Goal: Transaction & Acquisition: Purchase product/service

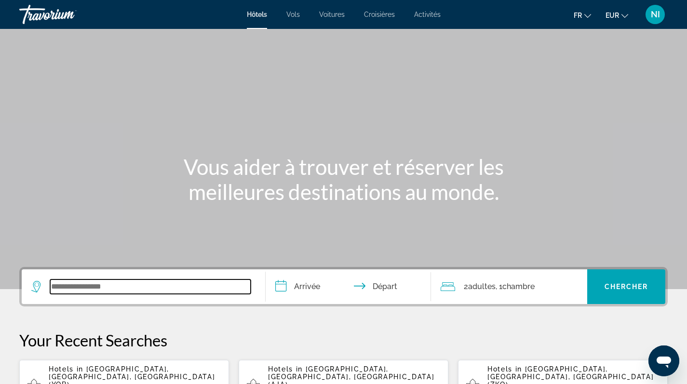
click at [122, 289] on input "Search widget" at bounding box center [150, 286] width 200 height 14
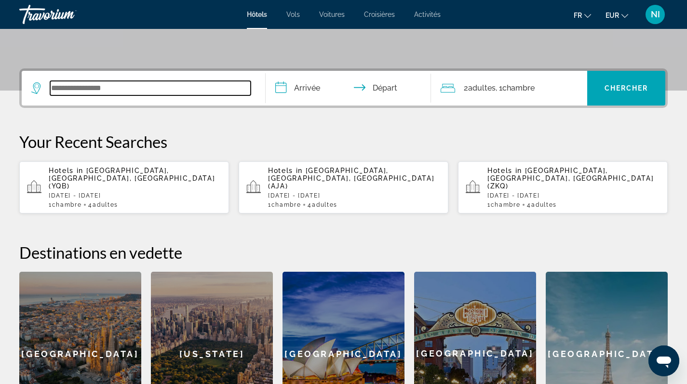
scroll to position [236, 0]
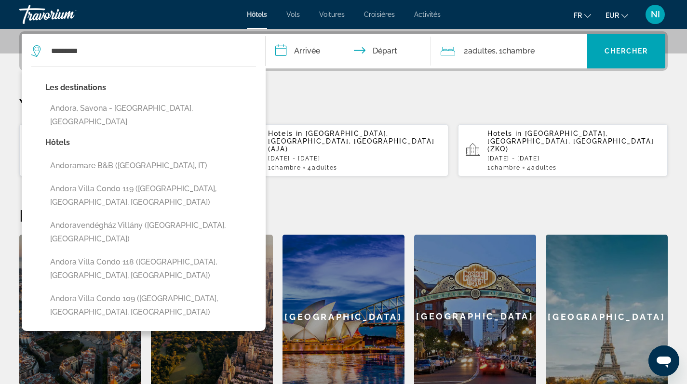
click at [0, 0] on div at bounding box center [0, 0] width 0 height 0
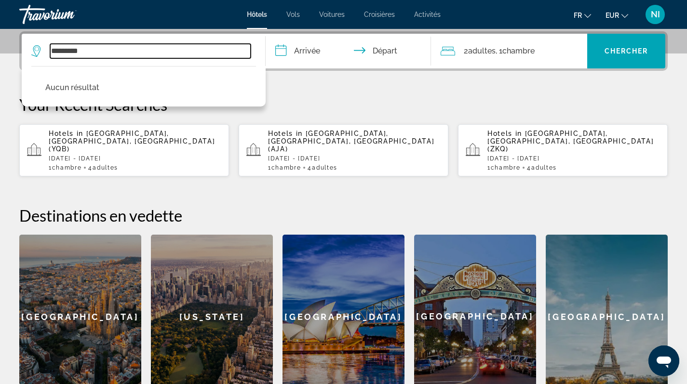
click at [112, 49] on input "*********" at bounding box center [150, 51] width 200 height 14
type input "*"
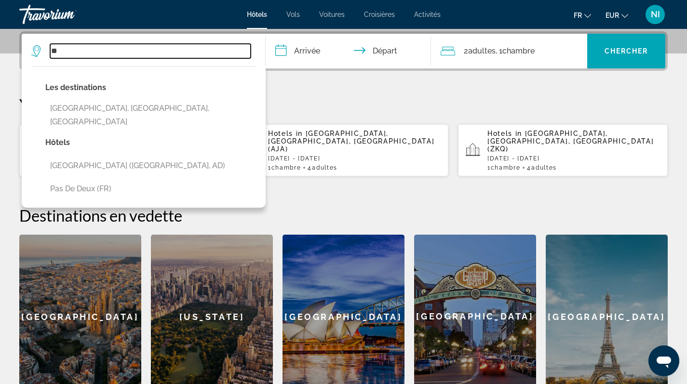
type input "*"
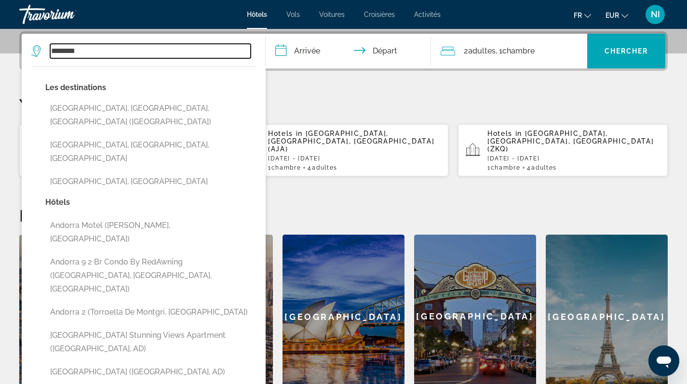
type input "*******"
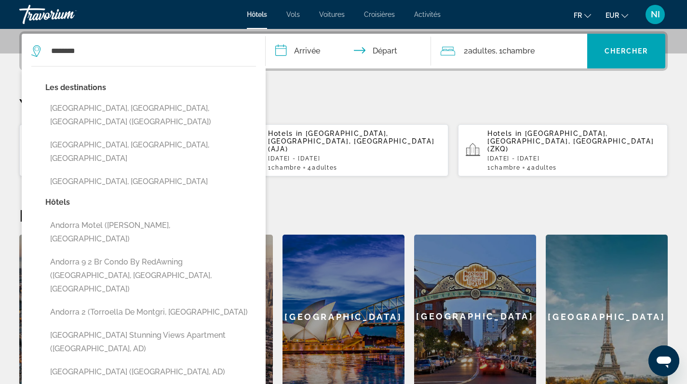
click at [309, 53] on input "**********" at bounding box center [350, 53] width 170 height 38
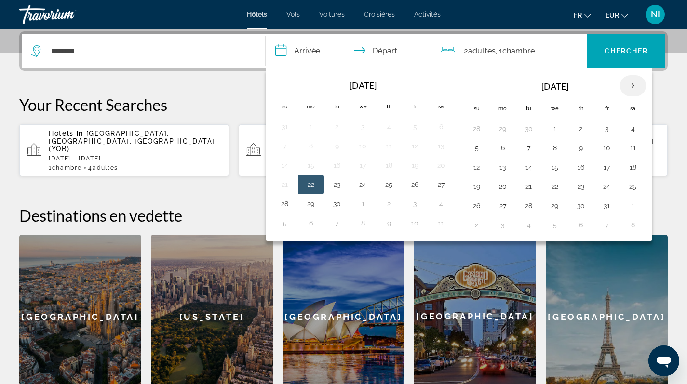
click at [630, 83] on th "Next month" at bounding box center [633, 85] width 26 height 21
click at [335, 207] on button "30" at bounding box center [336, 205] width 15 height 13
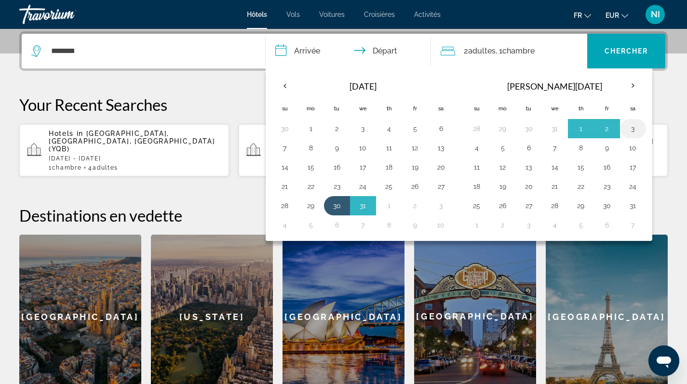
click at [631, 128] on button "3" at bounding box center [632, 128] width 15 height 13
type input "**********"
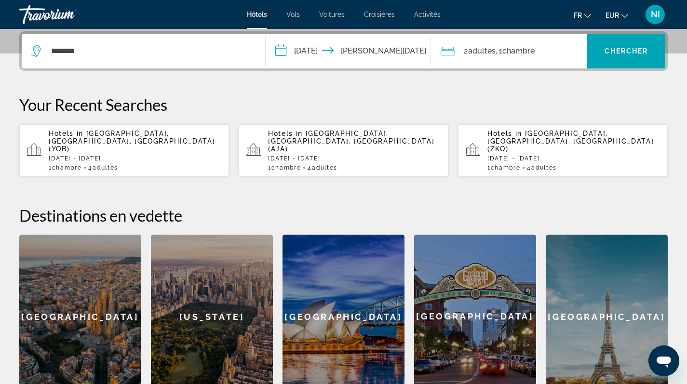
click at [530, 61] on div "2 Adulte Adultes , 1 Chambre pièces" at bounding box center [513, 51] width 146 height 35
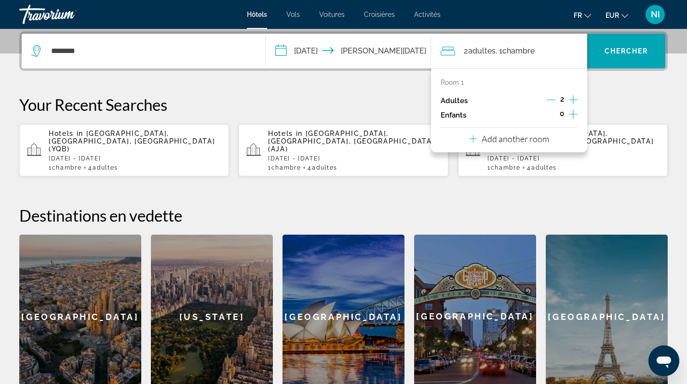
click at [575, 99] on icon "Increment adults" at bounding box center [573, 100] width 9 height 12
click at [604, 56] on span "Search widget" at bounding box center [626, 51] width 78 height 23
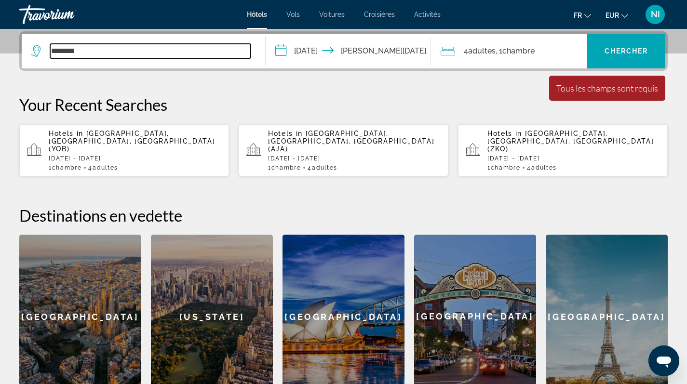
click at [118, 54] on input "*******" at bounding box center [150, 51] width 200 height 14
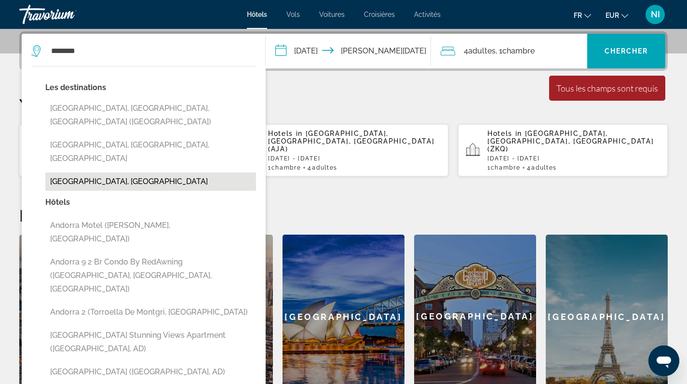
click at [88, 172] on button "[GEOGRAPHIC_DATA], [GEOGRAPHIC_DATA]" at bounding box center [150, 181] width 211 height 18
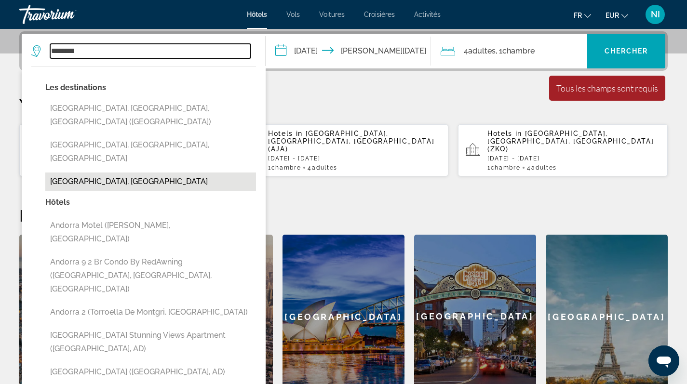
type input "**********"
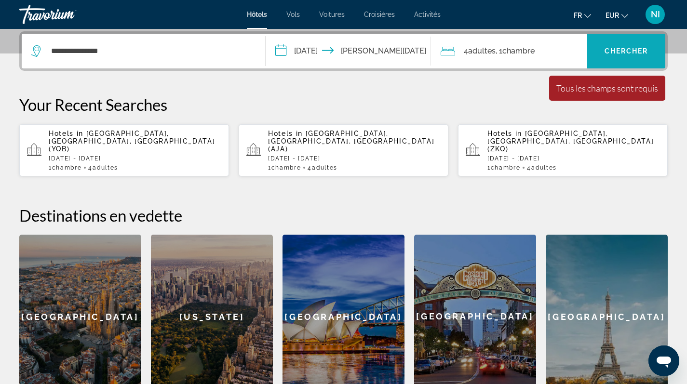
click at [623, 56] on span "Search widget" at bounding box center [626, 51] width 78 height 23
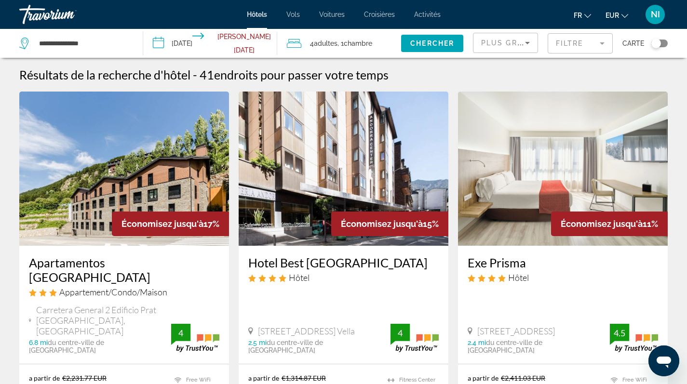
click at [653, 41] on div "Toggle map" at bounding box center [656, 44] width 10 height 10
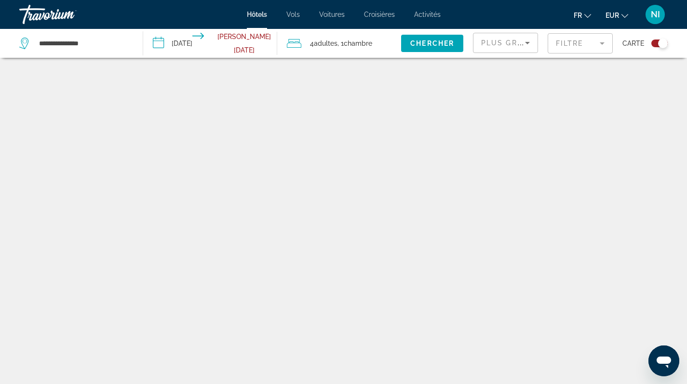
scroll to position [58, 0]
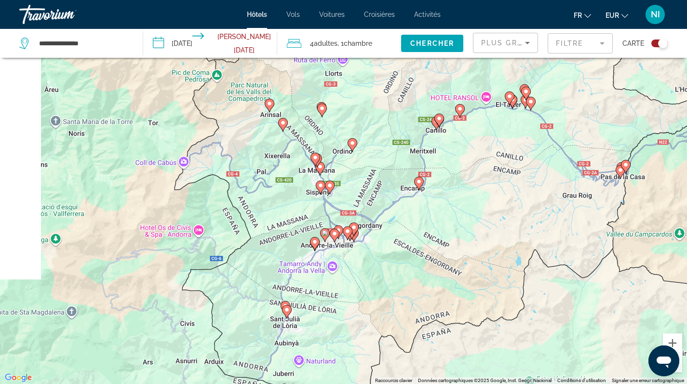
drag, startPoint x: 272, startPoint y: 275, endPoint x: 377, endPoint y: 268, distance: 105.2
click at [377, 268] on div "Pour activer le glissement avec le clavier, appuyez sur Alt+Entrée. Une fois ce…" at bounding box center [343, 192] width 687 height 384
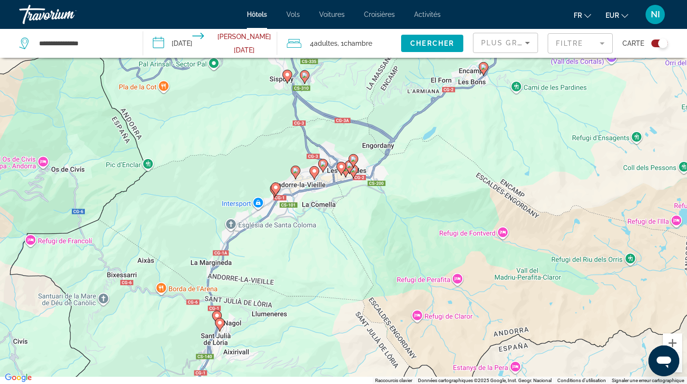
drag, startPoint x: 389, startPoint y: 240, endPoint x: 413, endPoint y: 201, distance: 46.3
click at [413, 201] on div "Pour activer le glissement avec le clavier, appuyez sur Alt+Entrée. Une fois ce…" at bounding box center [343, 192] width 687 height 384
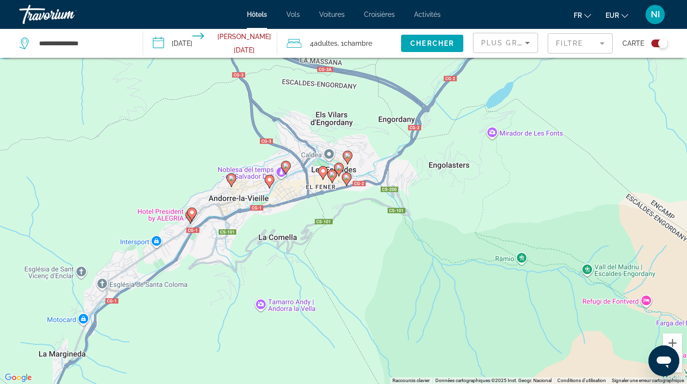
drag, startPoint x: 328, startPoint y: 225, endPoint x: 380, endPoint y: 271, distance: 69.6
click at [380, 271] on div "Pour activer le glissement avec le clavier, appuyez sur Alt+Entrée. Une fois ce…" at bounding box center [343, 192] width 687 height 384
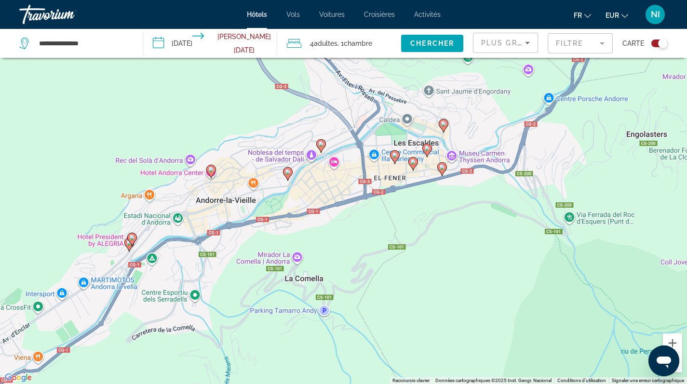
drag, startPoint x: 369, startPoint y: 197, endPoint x: 354, endPoint y: 275, distance: 79.9
click at [487, 272] on div "Pour activer le glissement avec le clavier, appuyez sur Alt+Entrée. Une fois ce…" at bounding box center [343, 192] width 687 height 384
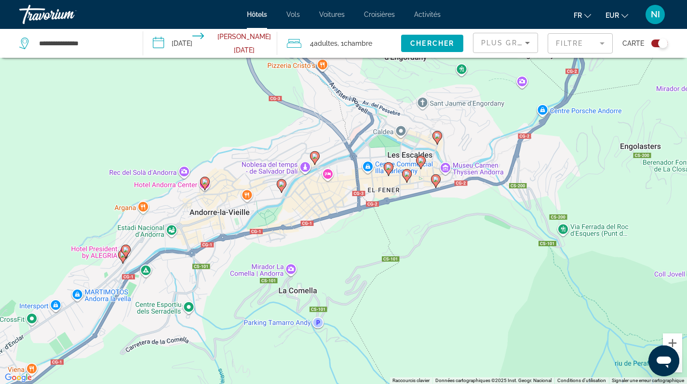
click at [439, 142] on gmp-advanced-marker "Main content" at bounding box center [437, 138] width 10 height 14
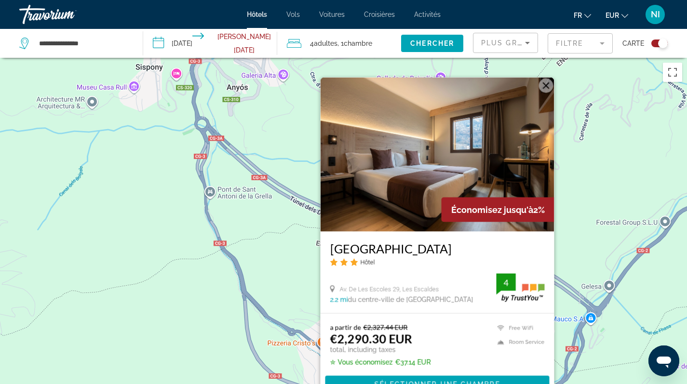
click at [270, 246] on div "Pour activer le glissement avec le clavier, appuyez sur Alt+Entrée. Une fois ce…" at bounding box center [343, 250] width 687 height 384
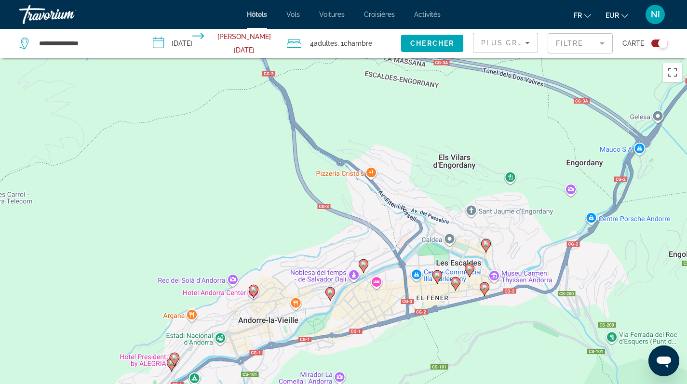
drag, startPoint x: 318, startPoint y: 304, endPoint x: 369, endPoint y: 126, distance: 184.2
click at [369, 126] on div "Pour activer le glissement avec le clavier, appuyez sur Alt+Entrée. Une fois ce…" at bounding box center [343, 250] width 687 height 384
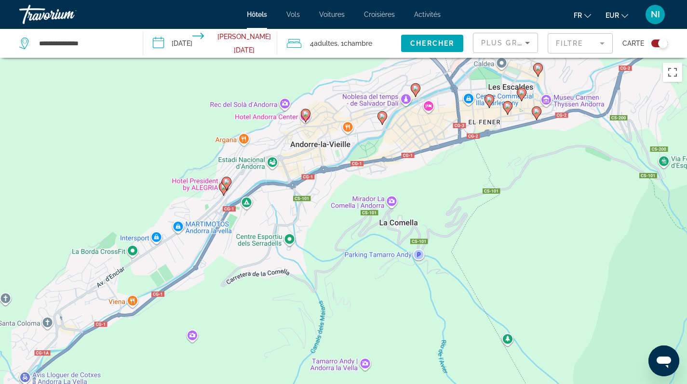
click at [536, 116] on icon "Main content" at bounding box center [535, 112] width 9 height 13
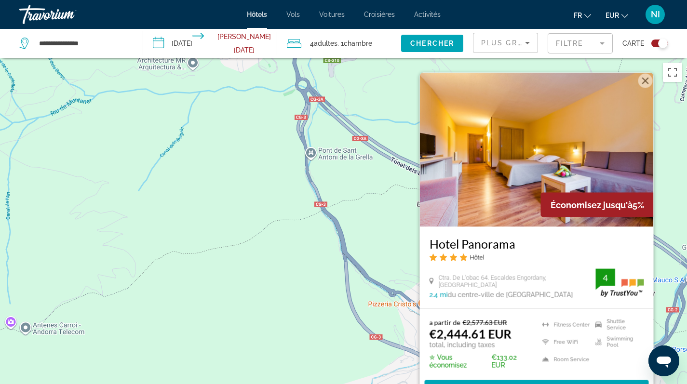
click at [268, 261] on div "Pour activer le glissement avec le clavier, appuyez sur Alt+Entrée. Une fois ce…" at bounding box center [343, 250] width 687 height 384
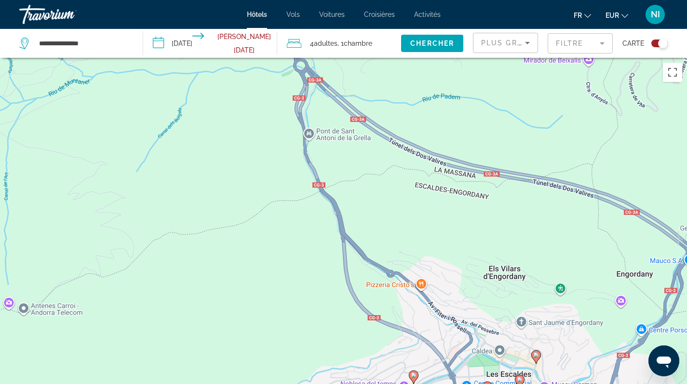
drag, startPoint x: 331, startPoint y: 332, endPoint x: 315, endPoint y: 163, distance: 169.9
click at [315, 164] on div "Pour activer le glissement avec le clavier, appuyez sur Alt+Entrée. Une fois ce…" at bounding box center [343, 250] width 687 height 384
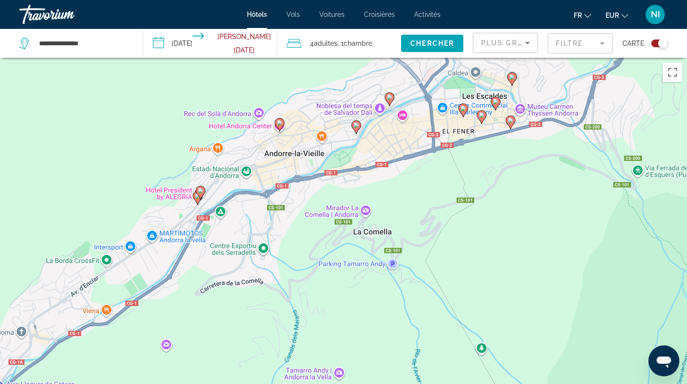
click at [481, 118] on icon "Main content" at bounding box center [480, 116] width 9 height 13
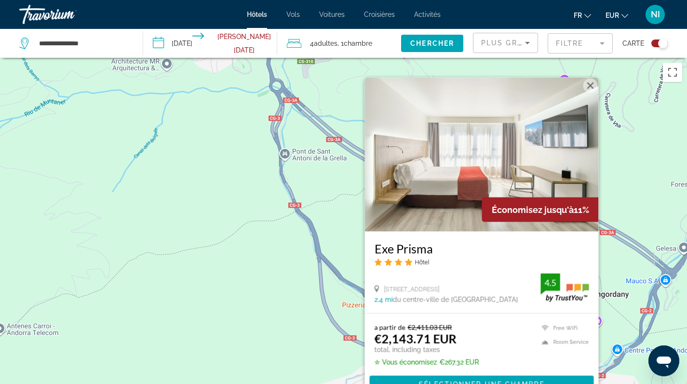
click at [277, 238] on div "Pour activer le glissement avec le clavier, appuyez sur Alt+Entrée. Une fois ce…" at bounding box center [343, 250] width 687 height 384
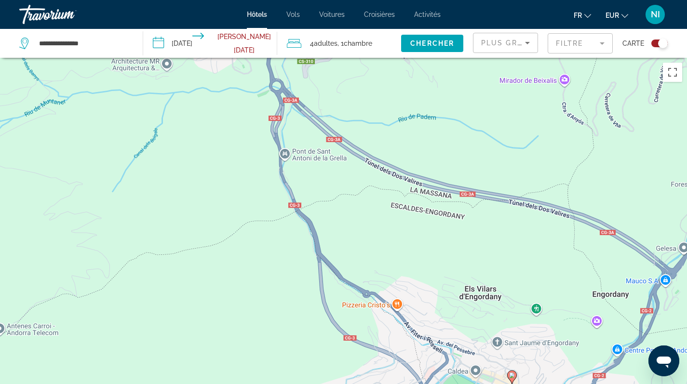
drag, startPoint x: 360, startPoint y: 325, endPoint x: 367, endPoint y: 179, distance: 145.6
click at [367, 179] on div "Pour activer le glissement avec le clavier, appuyez sur Alt+Entrée. Une fois ce…" at bounding box center [343, 250] width 687 height 384
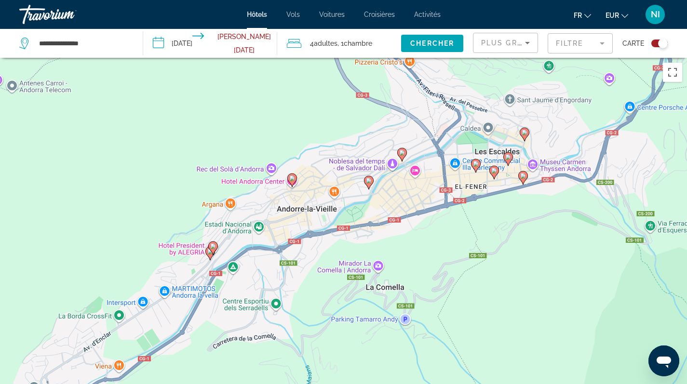
click at [369, 186] on icon "Main content" at bounding box center [368, 182] width 9 height 13
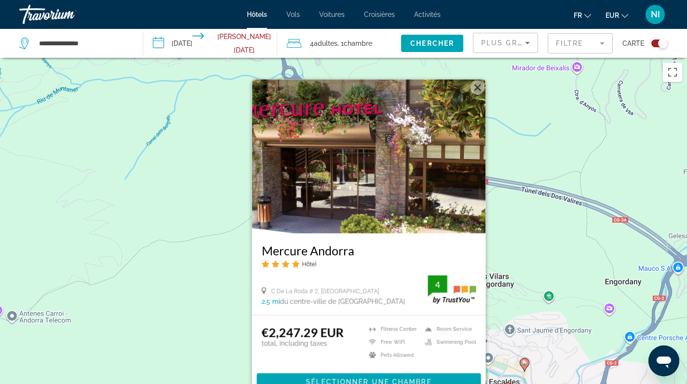
click at [179, 258] on div "Pour activer le glissement avec le clavier, appuyez sur Alt+Entrée. Une fois ce…" at bounding box center [343, 250] width 687 height 384
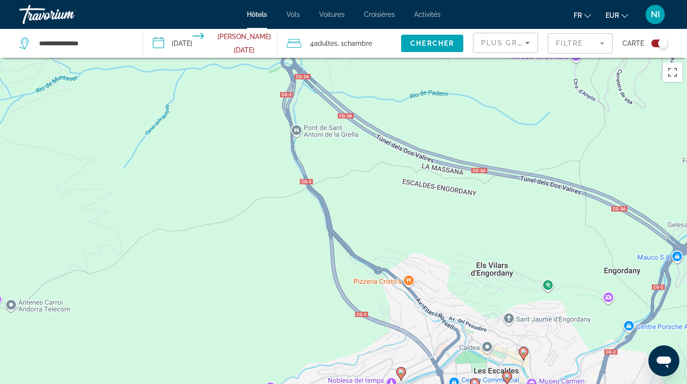
drag, startPoint x: 410, startPoint y: 288, endPoint x: 410, endPoint y: 177, distance: 110.8
click at [409, 185] on div "Pour activer le glissement avec le clavier, appuyez sur Alt+Entrée. Une fois ce…" at bounding box center [343, 250] width 687 height 384
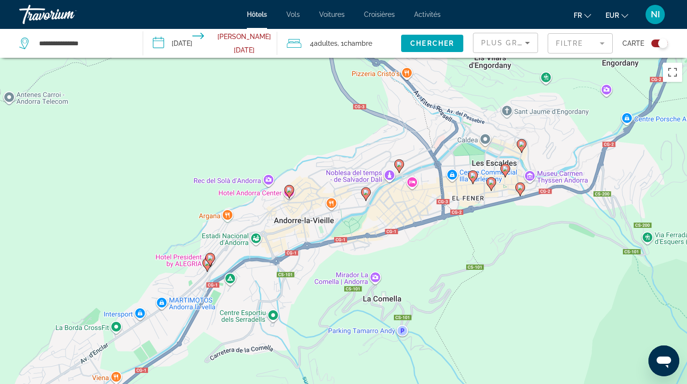
click at [400, 169] on icon "Main content" at bounding box center [398, 165] width 9 height 13
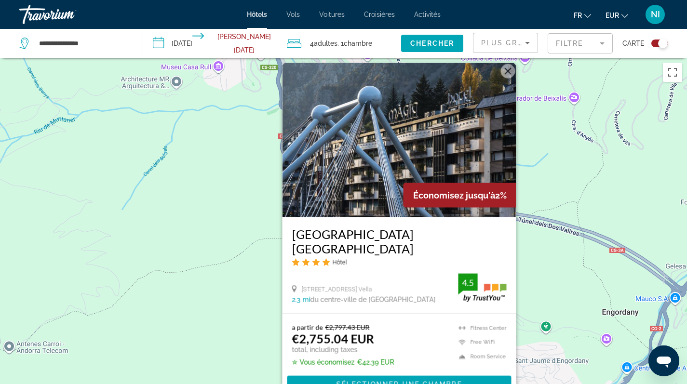
click at [230, 252] on div "Pour activer le glissement avec le clavier, appuyez sur Alt+Entrée. Une fois ce…" at bounding box center [343, 250] width 687 height 384
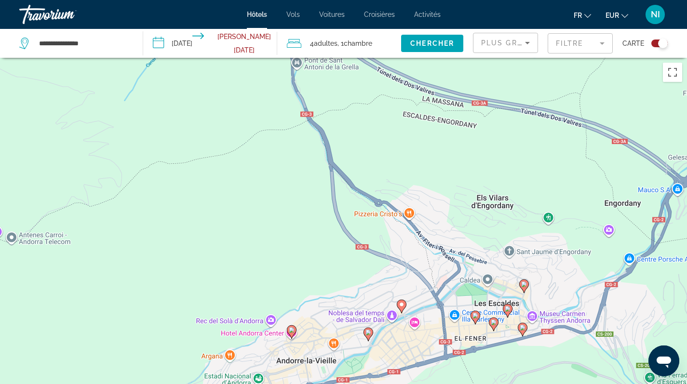
drag, startPoint x: 373, startPoint y: 314, endPoint x: 375, endPoint y: 197, distance: 117.6
click at [375, 197] on div "Pour activer le glissement avec le clavier, appuyez sur Alt+Entrée. Une fois ce…" at bounding box center [343, 250] width 687 height 384
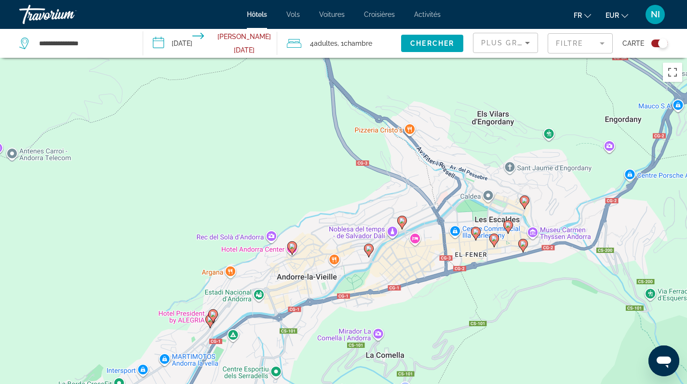
click at [291, 251] on icon "Main content" at bounding box center [291, 247] width 9 height 13
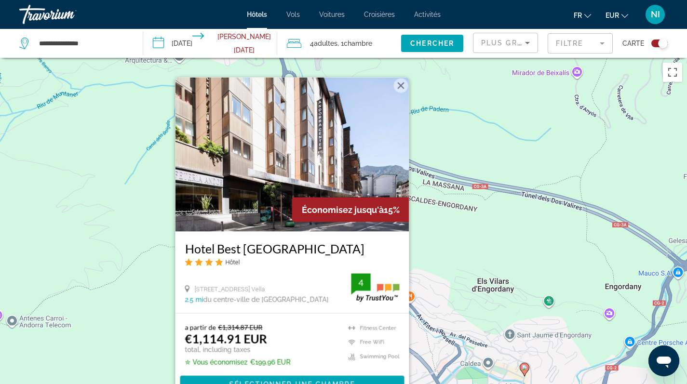
click at [477, 245] on div "Pour activer le glissement avec le clavier, appuyez sur Alt+Entrée. Une fois ce…" at bounding box center [343, 250] width 687 height 384
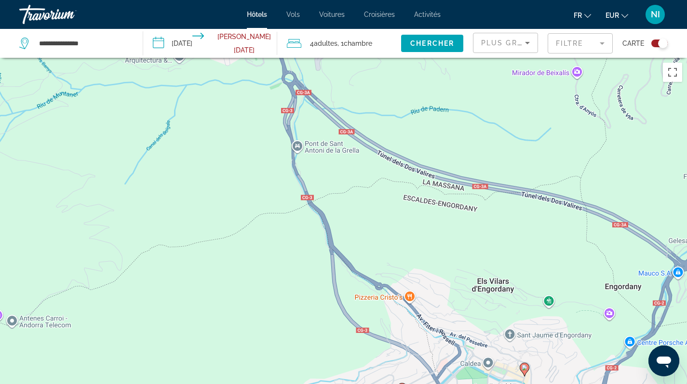
click at [662, 40] on div "Toggle map" at bounding box center [663, 44] width 10 height 10
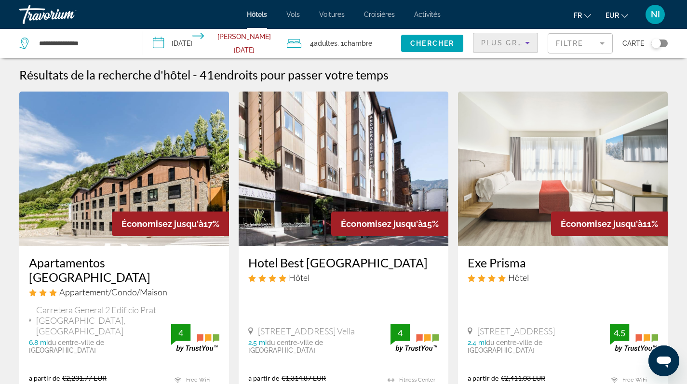
click at [527, 42] on icon "Sort by" at bounding box center [527, 43] width 5 height 2
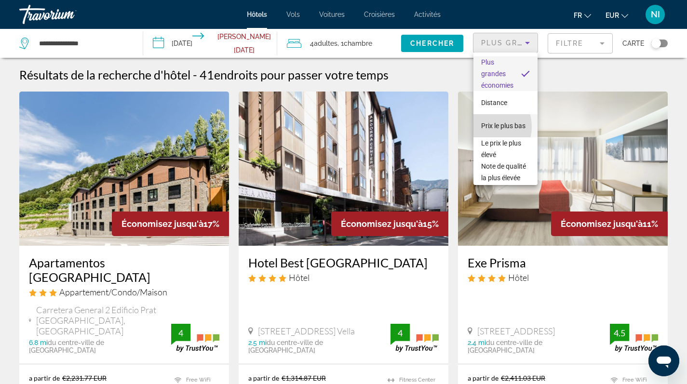
click at [486, 127] on span "Prix le plus bas" at bounding box center [503, 126] width 44 height 12
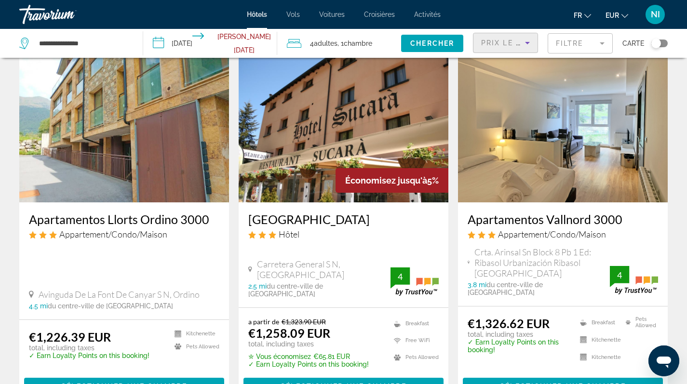
scroll to position [400, 0]
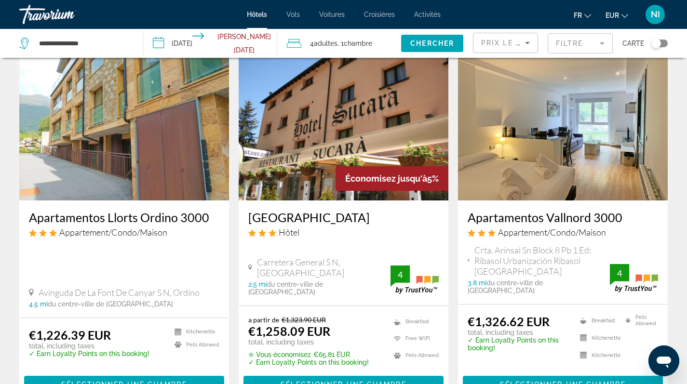
click at [562, 132] on img "Main content" at bounding box center [563, 123] width 210 height 154
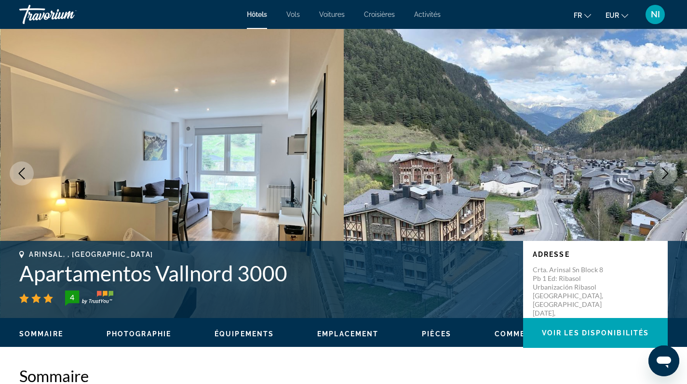
click at [148, 336] on span "Photographie" at bounding box center [138, 334] width 65 height 8
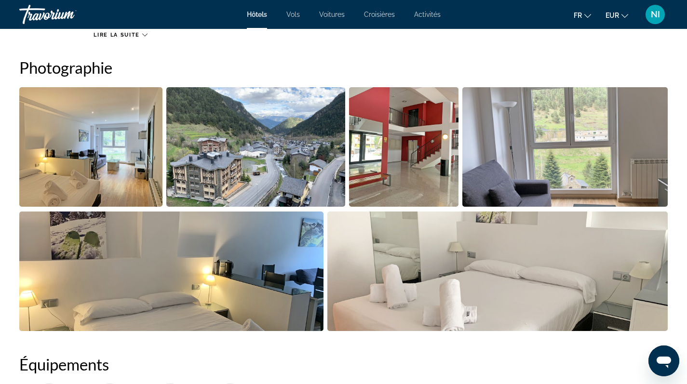
click at [96, 154] on img "Open full-screen image slider" at bounding box center [90, 146] width 143 height 119
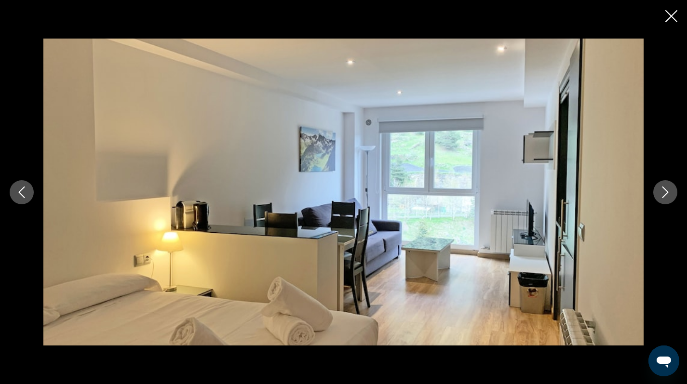
click at [661, 188] on icon "Next image" at bounding box center [665, 192] width 12 height 12
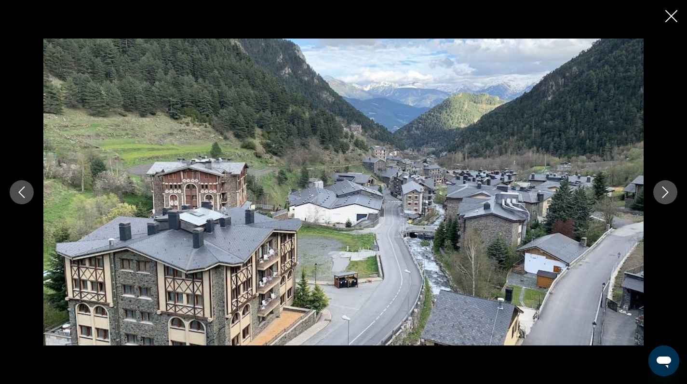
click at [661, 188] on icon "Next image" at bounding box center [665, 192] width 12 height 12
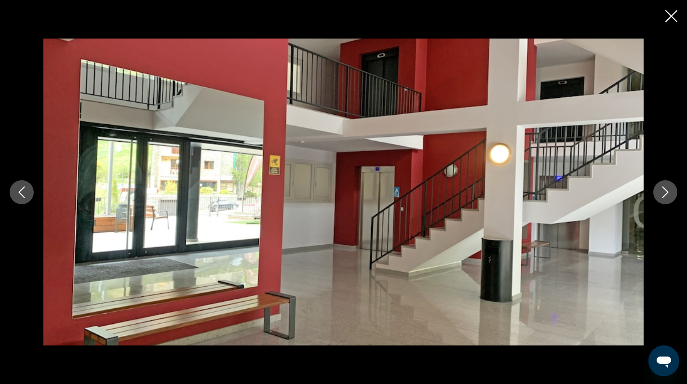
click at [661, 188] on icon "Next image" at bounding box center [665, 192] width 12 height 12
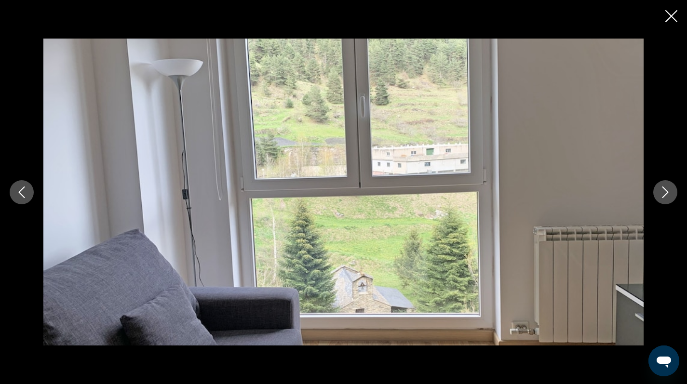
click at [661, 188] on icon "Next image" at bounding box center [665, 192] width 12 height 12
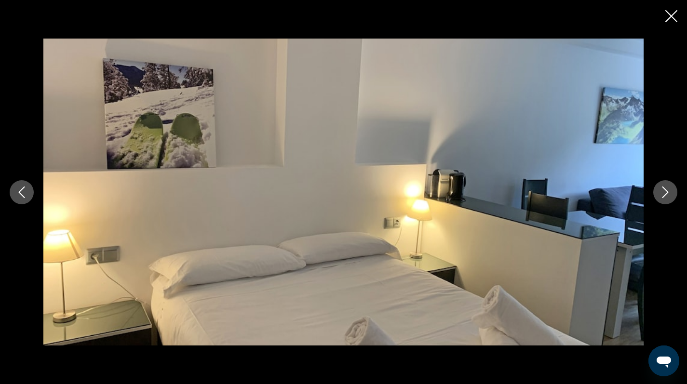
click at [661, 188] on icon "Next image" at bounding box center [665, 192] width 12 height 12
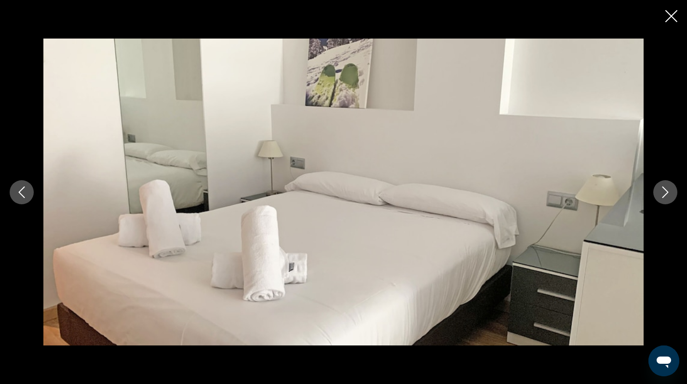
click at [661, 188] on icon "Next image" at bounding box center [665, 192] width 12 height 12
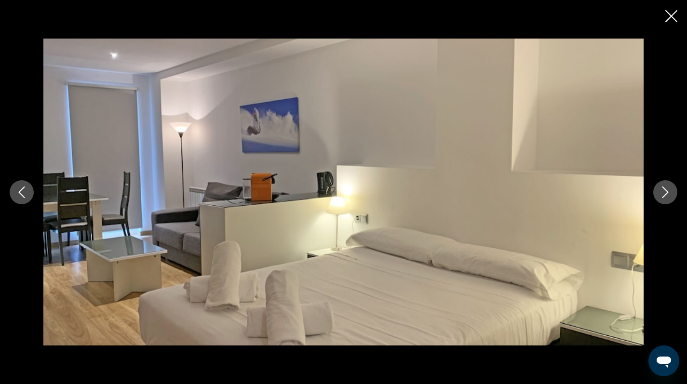
click at [661, 188] on icon "Next image" at bounding box center [665, 192] width 12 height 12
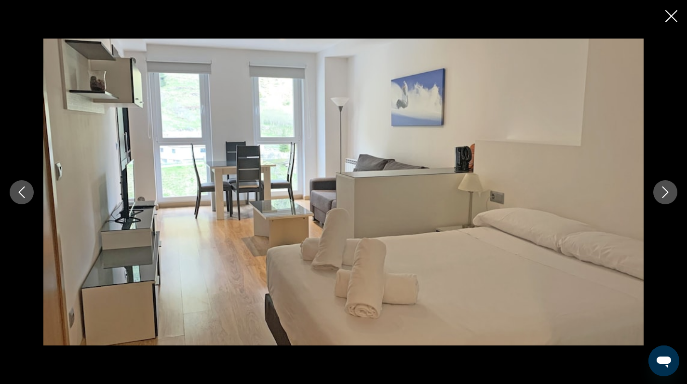
click at [661, 188] on icon "Next image" at bounding box center [665, 192] width 12 height 12
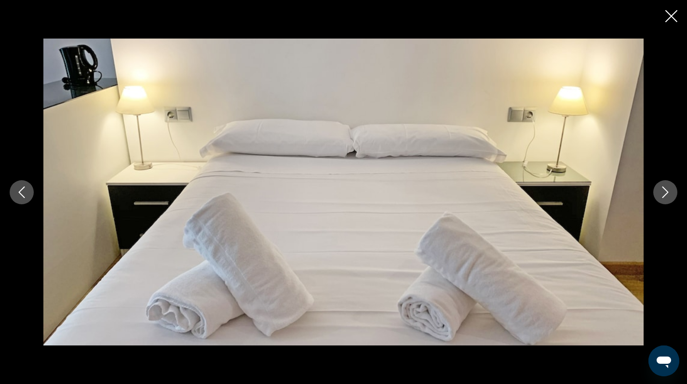
click at [661, 188] on icon "Next image" at bounding box center [665, 192] width 12 height 12
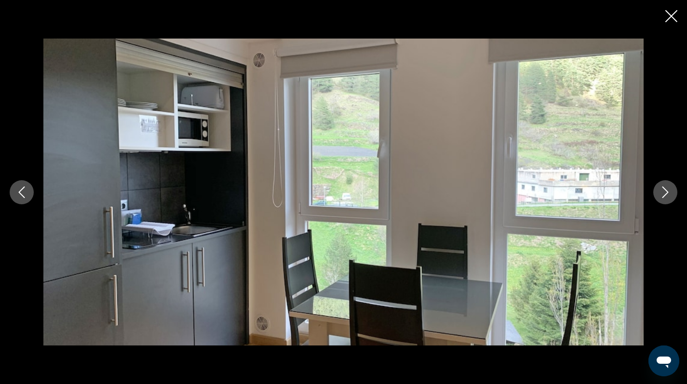
click at [661, 188] on icon "Next image" at bounding box center [665, 192] width 12 height 12
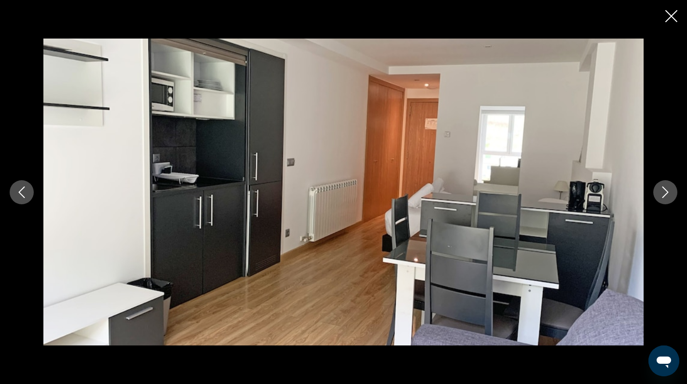
click at [670, 17] on icon "Close slideshow" at bounding box center [671, 16] width 12 height 12
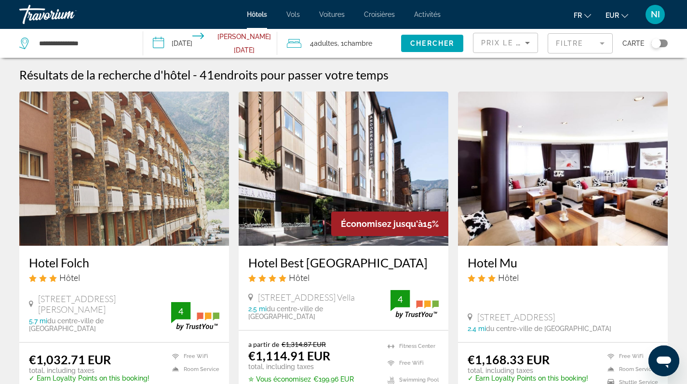
click at [658, 41] on div "Toggle map" at bounding box center [656, 44] width 10 height 10
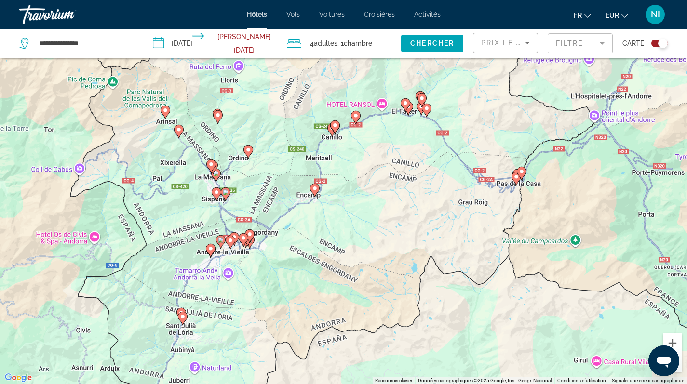
click at [315, 192] on icon "Main content" at bounding box center [314, 190] width 9 height 13
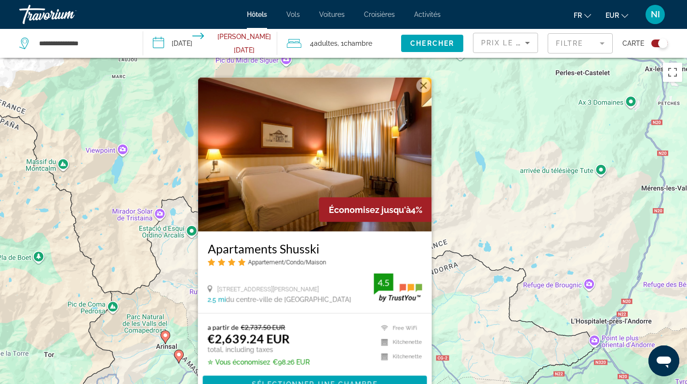
click at [506, 238] on div "Pour activer le glissement avec le clavier, appuyez sur Alt+Entrée. Une fois ce…" at bounding box center [343, 250] width 687 height 384
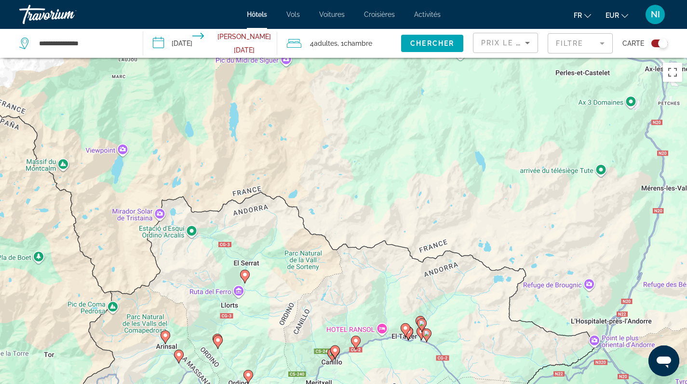
click at [333, 353] on icon "Main content" at bounding box center [334, 351] width 9 height 13
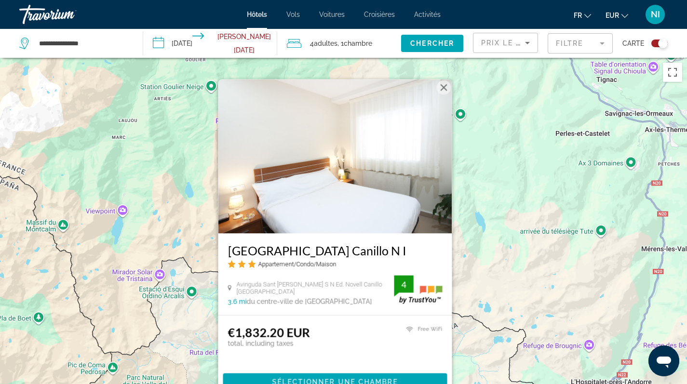
click at [504, 301] on div "Pour activer le glissement avec le clavier, appuyez sur Alt+Entrée. Une fois ce…" at bounding box center [343, 250] width 687 height 384
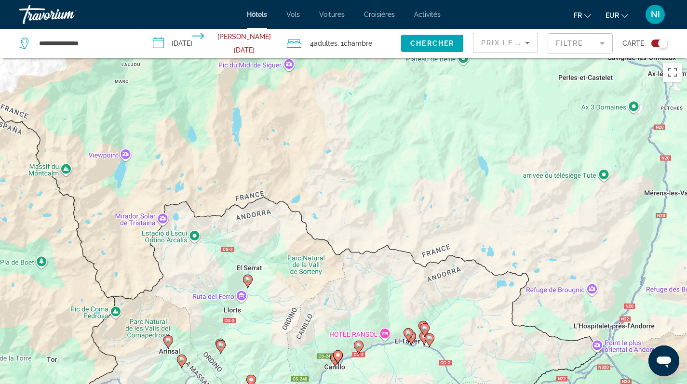
drag, startPoint x: 409, startPoint y: 329, endPoint x: 412, endPoint y: 197, distance: 132.5
click at [412, 203] on div "Pour activer le glissement avec le clavier, appuyez sur Alt+Entrée. Une fois ce…" at bounding box center [343, 250] width 687 height 384
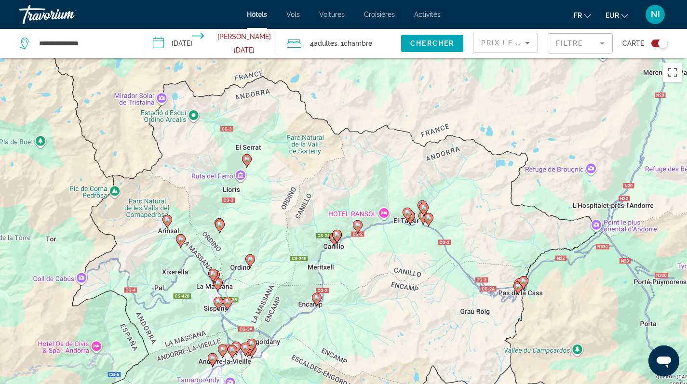
click at [358, 228] on icon "Main content" at bounding box center [357, 226] width 9 height 13
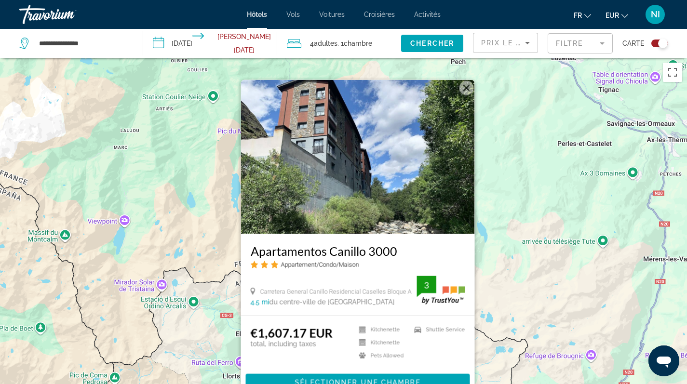
click at [510, 246] on div "Pour activer le glissement avec le clavier, appuyez sur Alt+Entrée. Une fois ce…" at bounding box center [343, 250] width 687 height 384
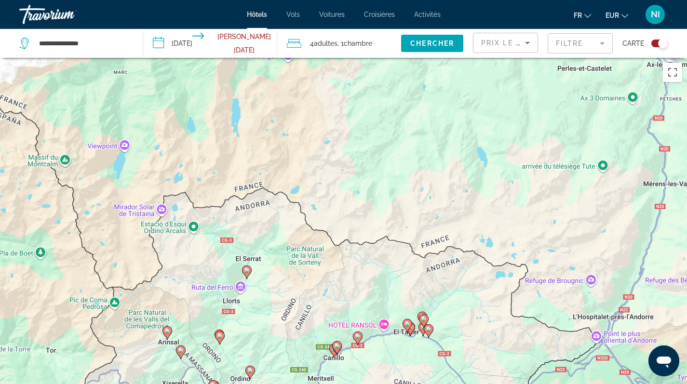
drag, startPoint x: 468, startPoint y: 327, endPoint x: 463, endPoint y: 196, distance: 131.2
click at [465, 209] on div "Pour activer le glissement avec le clavier, appuyez sur Alt+Entrée. Une fois ce…" at bounding box center [343, 250] width 687 height 384
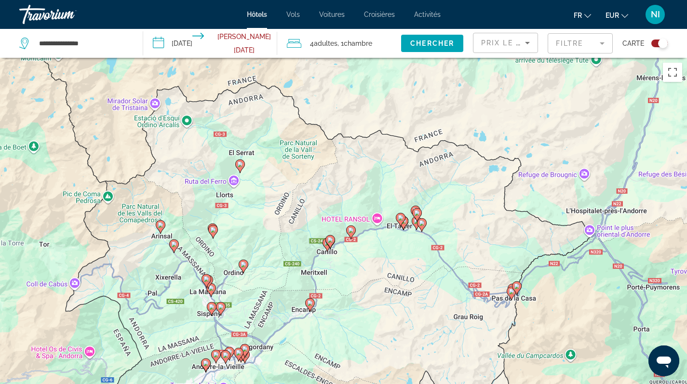
click at [399, 220] on image "Main content" at bounding box center [400, 218] width 6 height 6
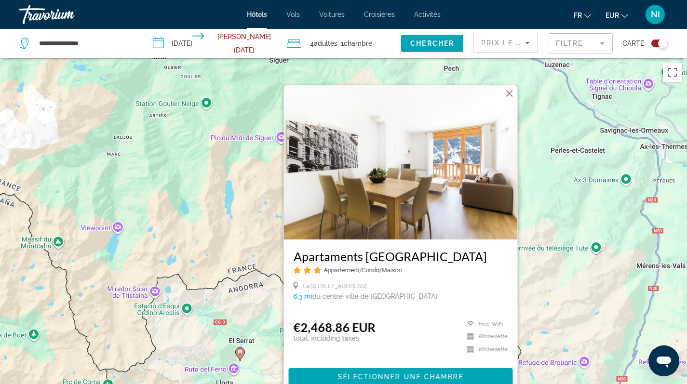
click at [543, 238] on div "Pour activer le glissement avec le clavier, appuyez sur Alt+Entrée. Une fois ce…" at bounding box center [343, 250] width 687 height 384
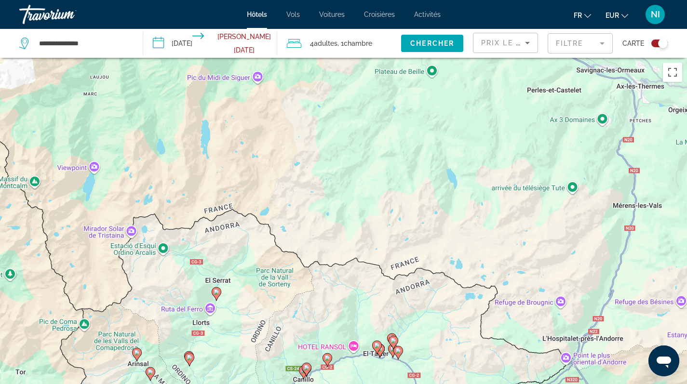
drag, startPoint x: 486, startPoint y: 274, endPoint x: 415, endPoint y: 189, distance: 110.5
click at [457, 227] on div "Pour activer le glissement avec le clavier, appuyez sur Alt+Entrée. Une fois ce…" at bounding box center [343, 250] width 687 height 384
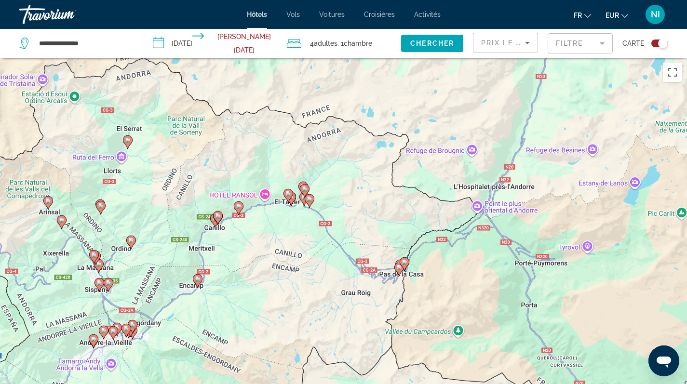
click at [310, 203] on icon "Main content" at bounding box center [308, 200] width 9 height 13
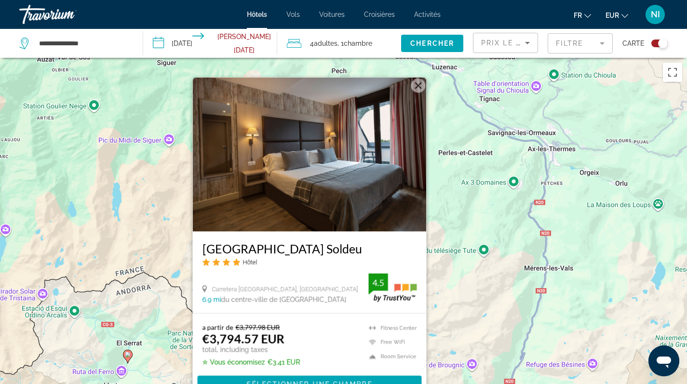
click at [441, 250] on div "Pour activer le glissement avec le clavier, appuyez sur Alt+Entrée. Une fois ce…" at bounding box center [343, 250] width 687 height 384
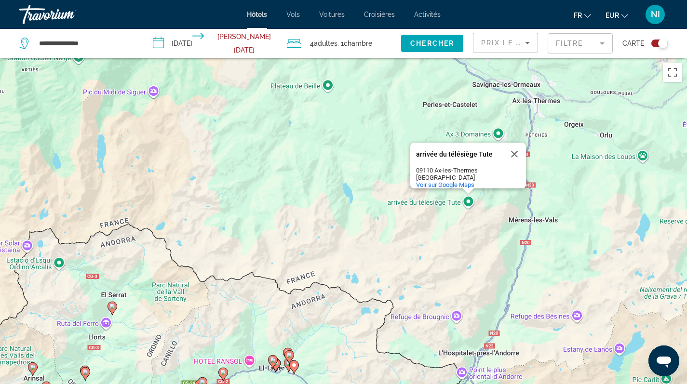
drag, startPoint x: 421, startPoint y: 254, endPoint x: 390, endPoint y: 186, distance: 74.4
click at [405, 210] on div "Pour activer le glissement avec le clavier, appuyez sur Alt+Entrée. Une fois ce…" at bounding box center [343, 250] width 687 height 384
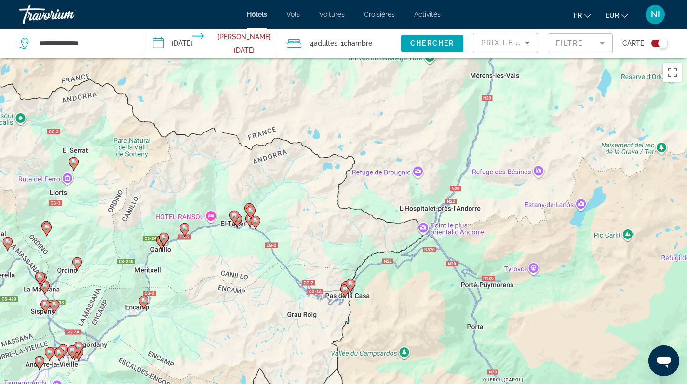
drag, startPoint x: 346, startPoint y: 272, endPoint x: 346, endPoint y: 219, distance: 52.5
click at [346, 219] on div "Pour activer le glissement avec le clavier, appuyez sur Alt+Entrée. Une fois ce…" at bounding box center [343, 250] width 687 height 384
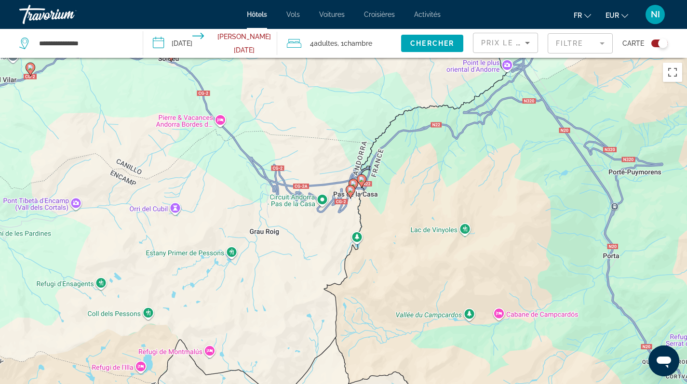
drag, startPoint x: 358, startPoint y: 310, endPoint x: 432, endPoint y: 222, distance: 115.2
click at [427, 226] on div "Pour activer le glissement avec le clavier, appuyez sur Alt+Entrée. Une fois ce…" at bounding box center [343, 250] width 687 height 384
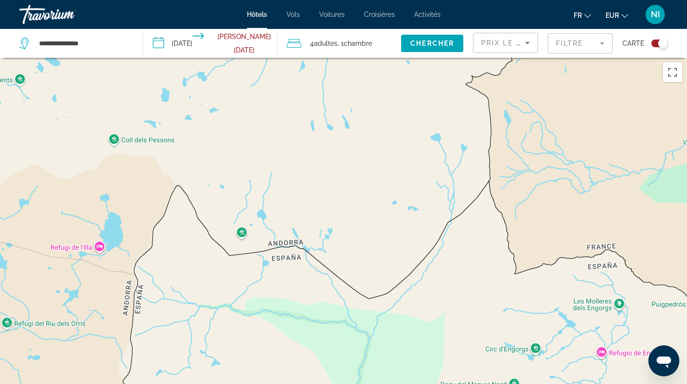
drag, startPoint x: 509, startPoint y: 94, endPoint x: 472, endPoint y: 196, distance: 108.2
click at [477, 188] on div "arrivée du télésiège Tute arrivée du télésiège Tute 09110 Ax-les-Thermes France…" at bounding box center [343, 250] width 687 height 384
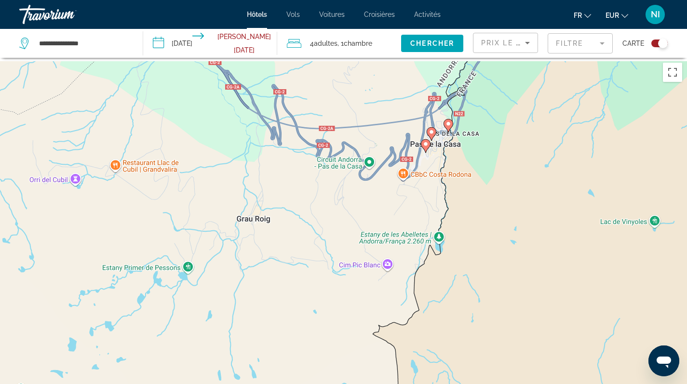
drag, startPoint x: 503, startPoint y: 176, endPoint x: 471, endPoint y: 254, distance: 83.8
click at [471, 254] on div "Pour activer le glissement avec le clavier, appuyez sur Alt+Entrée. Une fois ce…" at bounding box center [343, 250] width 687 height 384
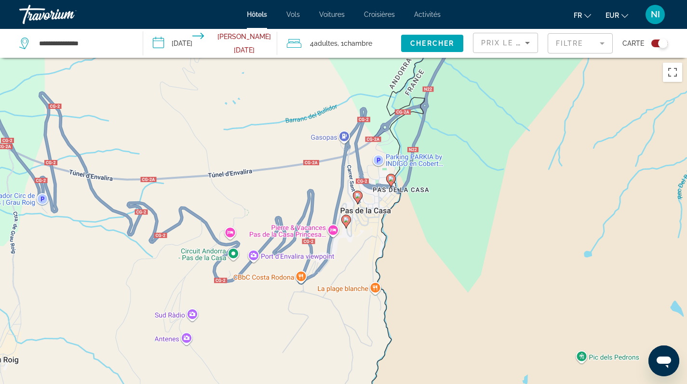
drag, startPoint x: 473, startPoint y: 182, endPoint x: 486, endPoint y: 259, distance: 77.7
click at [486, 259] on div "Pour activer le glissement avec le clavier, appuyez sur Alt+Entrée. Une fois ce…" at bounding box center [343, 250] width 687 height 384
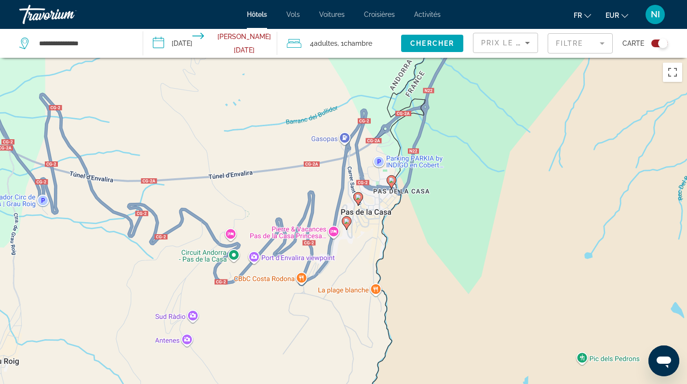
click at [346, 225] on icon "Main content" at bounding box center [346, 222] width 9 height 13
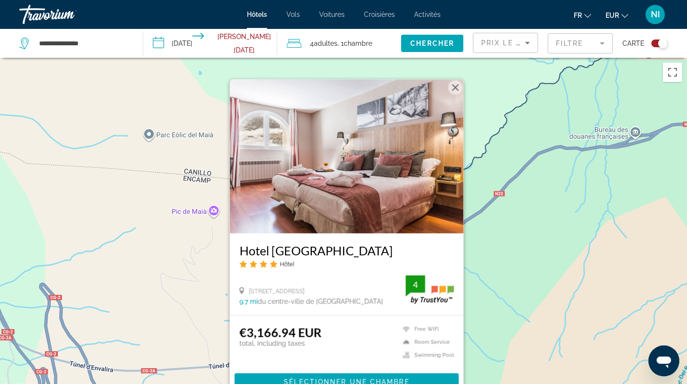
click at [472, 282] on div "Pour activer le glissement avec le clavier, appuyez sur Alt+Entrée. Une fois ce…" at bounding box center [343, 250] width 687 height 384
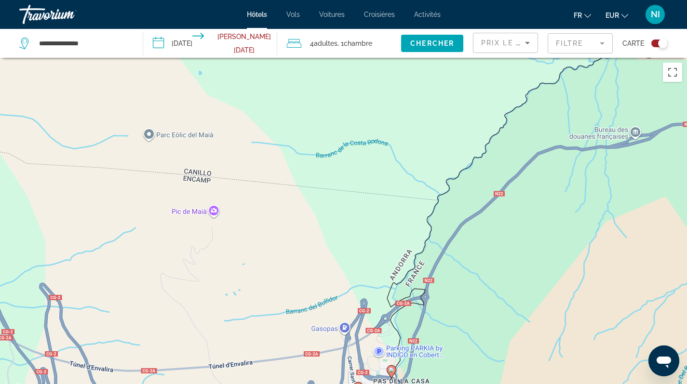
drag, startPoint x: 466, startPoint y: 325, endPoint x: 442, endPoint y: 199, distance: 127.6
click at [444, 213] on div "Pour activer le glissement avec le clavier, appuyez sur Alt+Entrée. Une fois ce…" at bounding box center [343, 250] width 687 height 384
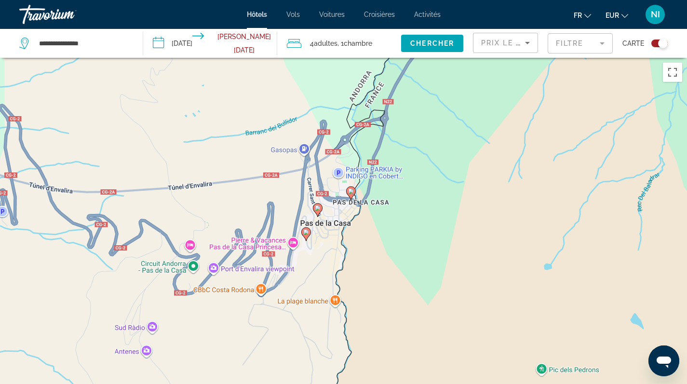
click at [318, 212] on icon "Main content" at bounding box center [317, 209] width 9 height 13
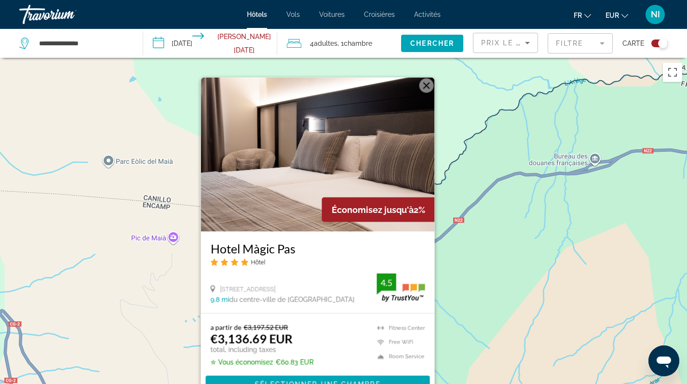
click at [481, 266] on div "Pour activer le glissement avec le clavier, appuyez sur Alt+Entrée. Une fois ce…" at bounding box center [343, 250] width 687 height 384
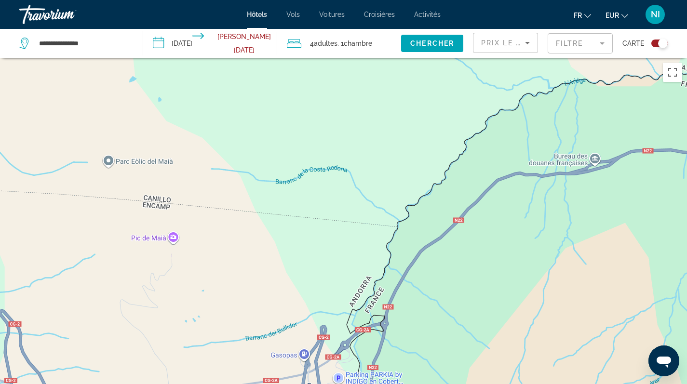
drag, startPoint x: 430, startPoint y: 335, endPoint x: 423, endPoint y: 217, distance: 118.2
click at [424, 223] on div "Pour activer le glissement avec le clavier, appuyez sur Alt+Entrée. Une fois ce…" at bounding box center [343, 250] width 687 height 384
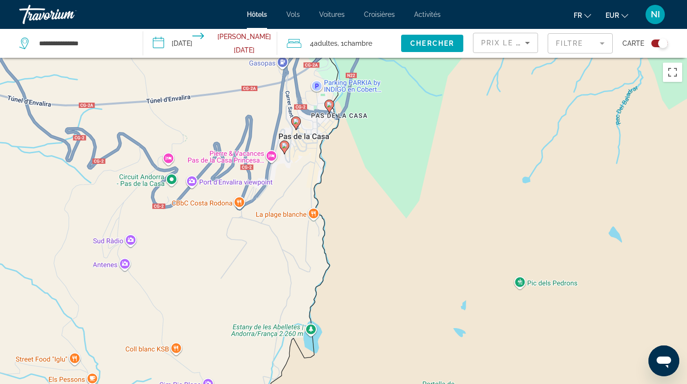
click at [331, 108] on icon "Main content" at bounding box center [328, 106] width 9 height 13
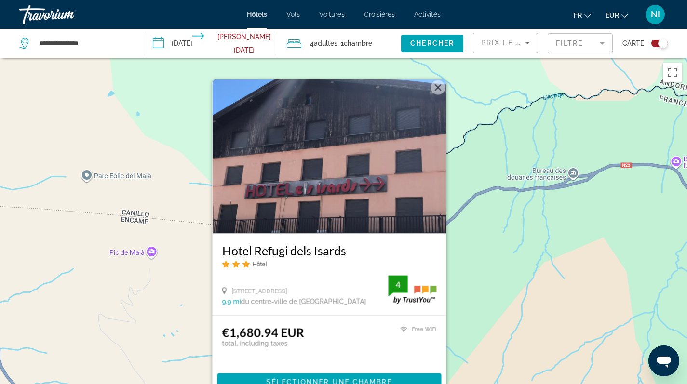
click at [522, 234] on div "Pour activer le glissement avec le clavier, appuyez sur Alt+Entrée. Une fois ce…" at bounding box center [343, 250] width 687 height 384
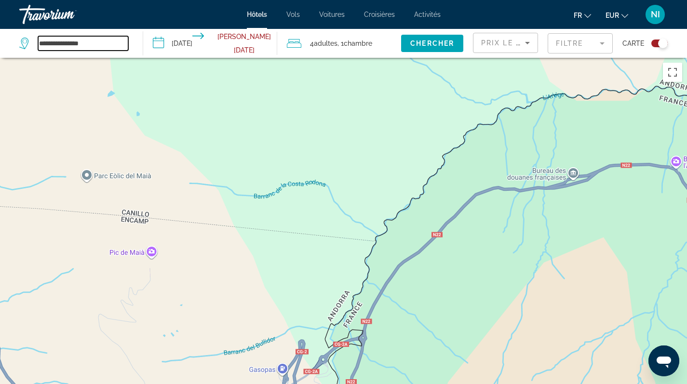
click at [104, 44] on input "**********" at bounding box center [83, 43] width 90 height 14
type input "*"
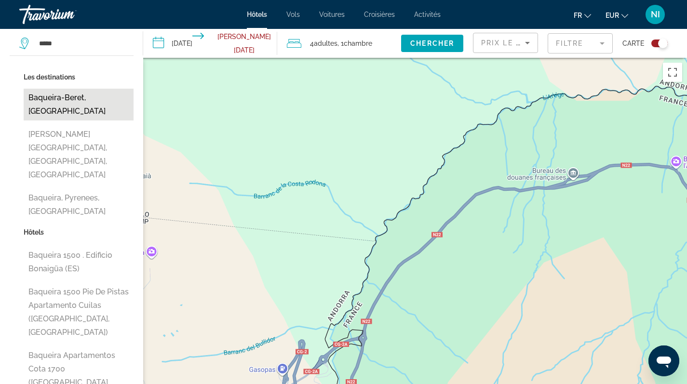
click at [86, 94] on button "Baqueira-Beret, [GEOGRAPHIC_DATA]" at bounding box center [79, 105] width 110 height 32
type input "**********"
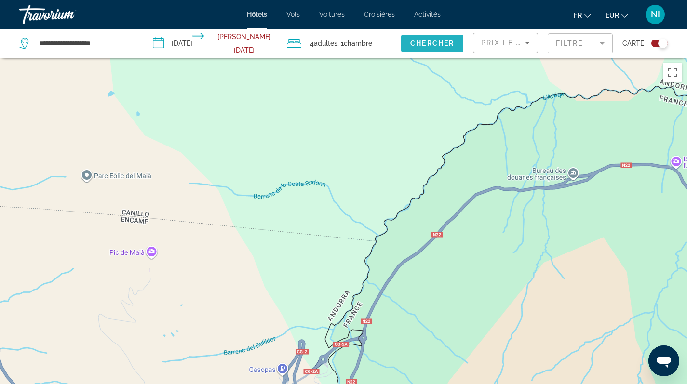
click at [435, 40] on span "Chercher" at bounding box center [432, 44] width 44 height 8
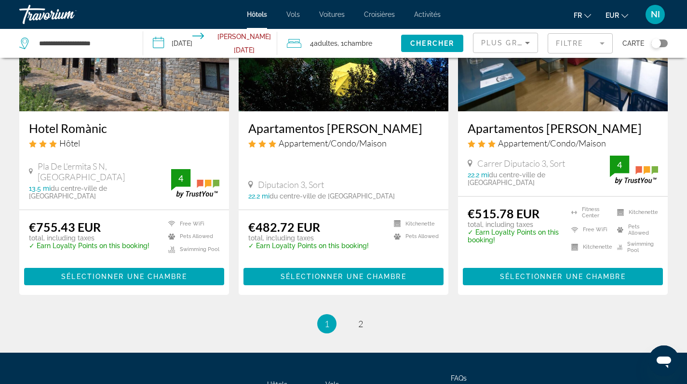
scroll to position [1295, 0]
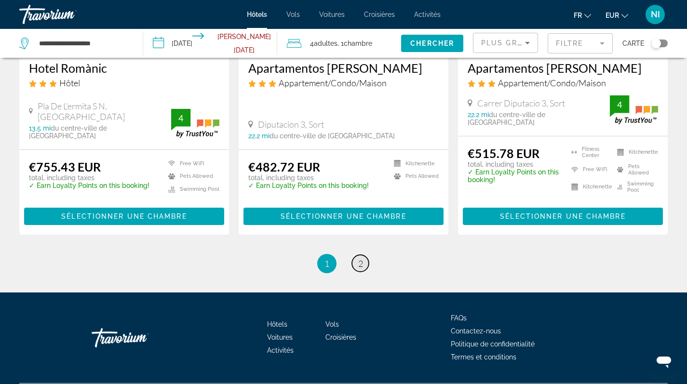
click at [362, 258] on span "2" at bounding box center [360, 263] width 5 height 11
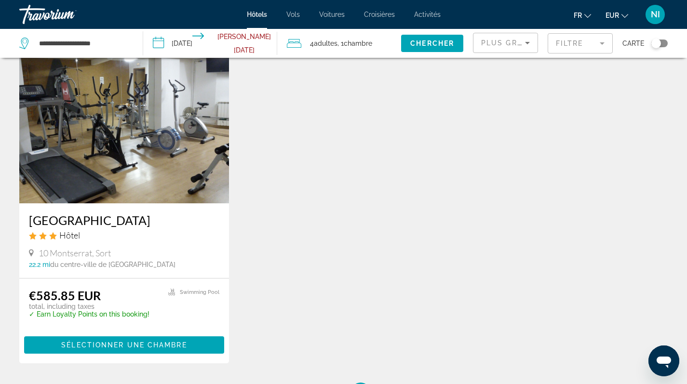
scroll to position [198, 0]
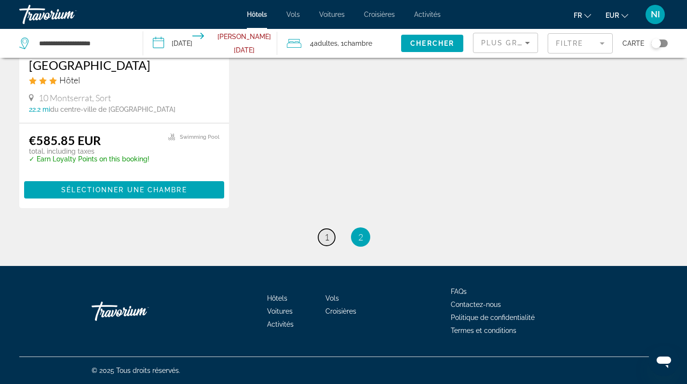
click at [328, 234] on span "1" at bounding box center [326, 237] width 5 height 11
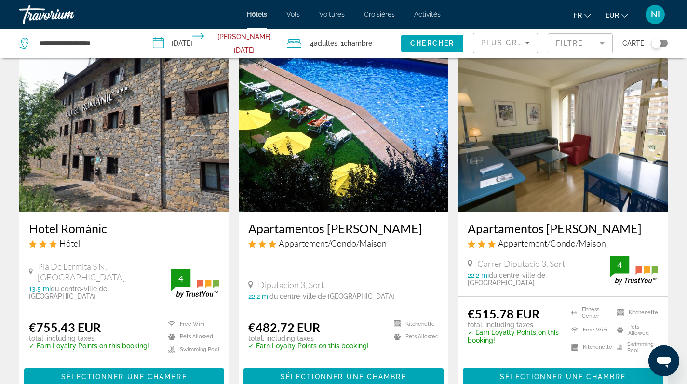
scroll to position [1226, 0]
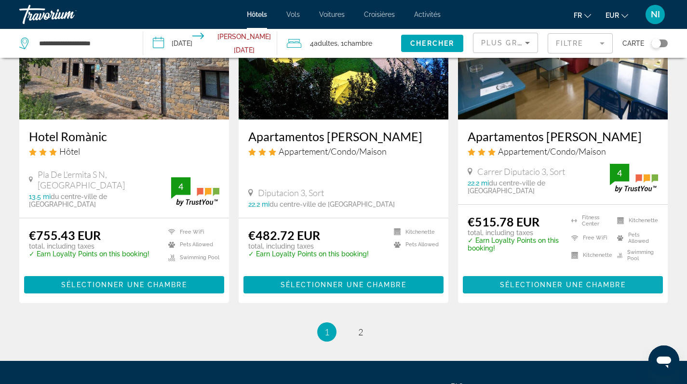
click at [501, 281] on span "Sélectionner une chambre" at bounding box center [562, 285] width 125 height 8
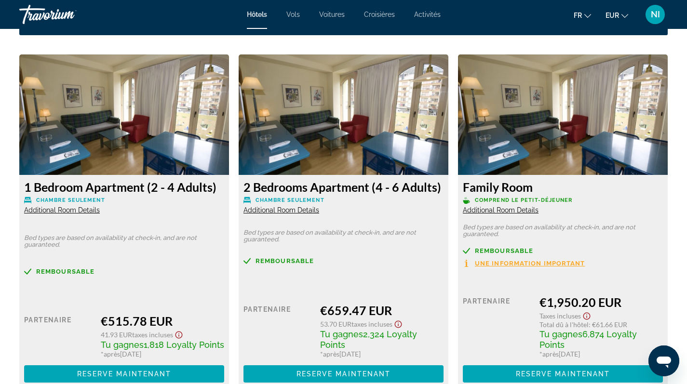
scroll to position [1368, 0]
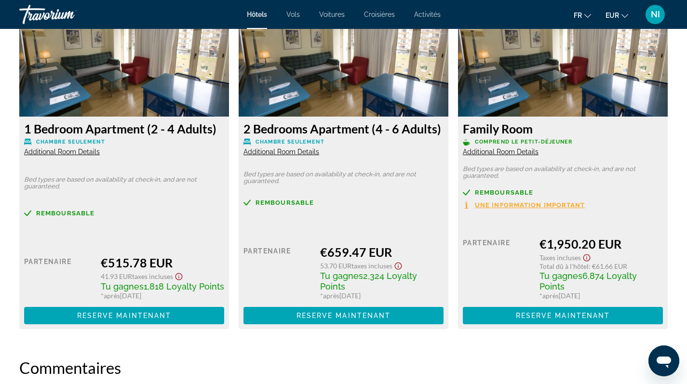
click at [365, 85] on img "Main content" at bounding box center [343, 56] width 210 height 120
click at [289, 272] on div "Partenaire" at bounding box center [277, 272] width 69 height 55
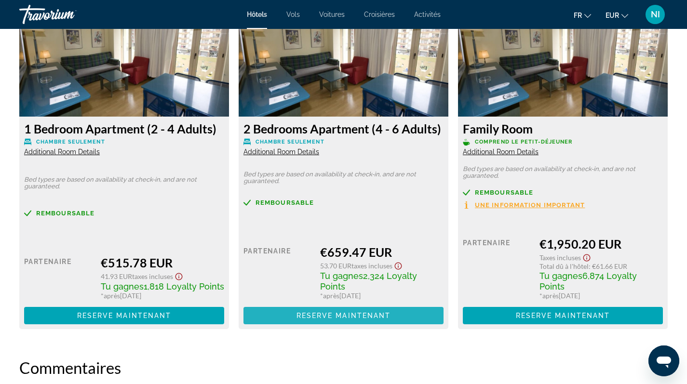
click at [306, 319] on span "Reserve maintenant" at bounding box center [343, 316] width 94 height 8
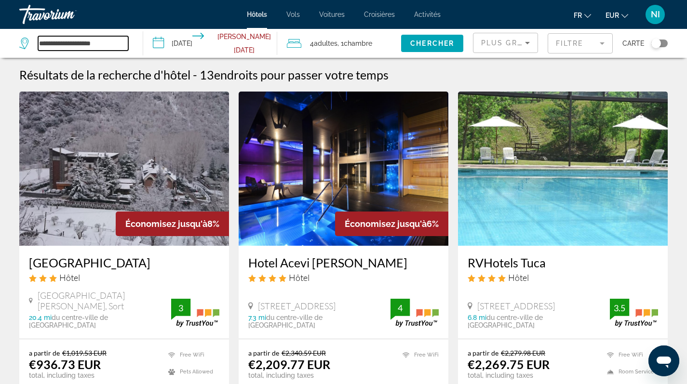
click at [114, 45] on input "**********" at bounding box center [83, 43] width 90 height 14
type input "*"
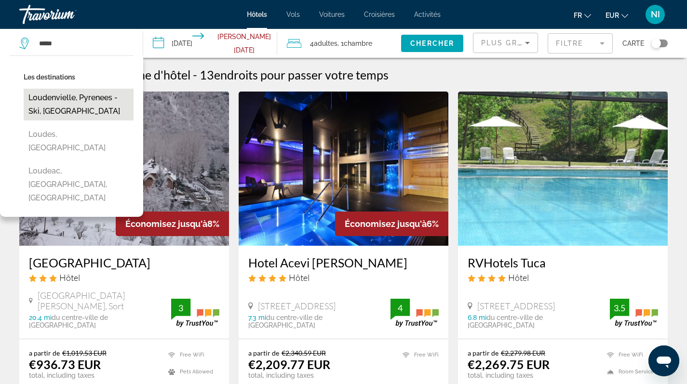
drag, startPoint x: 0, startPoint y: 3, endPoint x: 62, endPoint y: 96, distance: 111.6
click at [62, 96] on button "Loudenvielle, Pyrenees - Ski, [GEOGRAPHIC_DATA]" at bounding box center [79, 105] width 110 height 32
type input "**********"
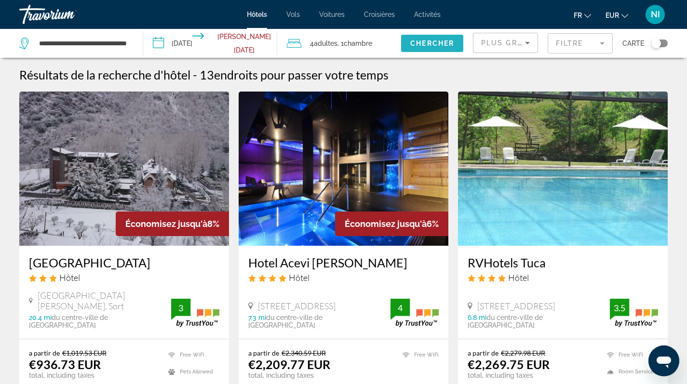
click at [420, 39] on span "Search widget" at bounding box center [432, 43] width 62 height 23
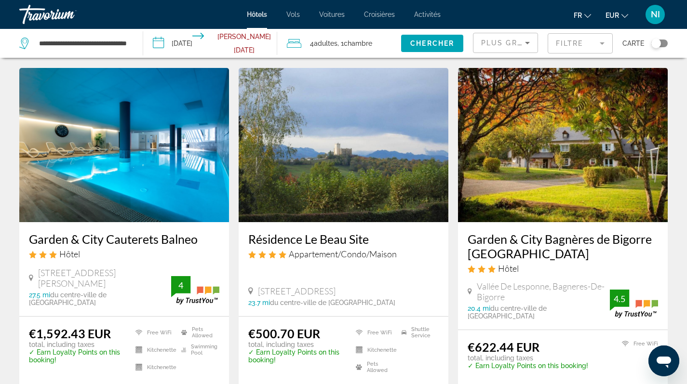
scroll to position [101, 0]
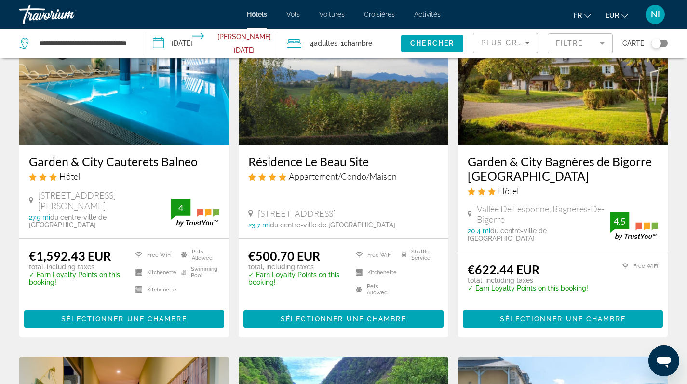
click at [367, 96] on img "Main content" at bounding box center [343, 67] width 210 height 154
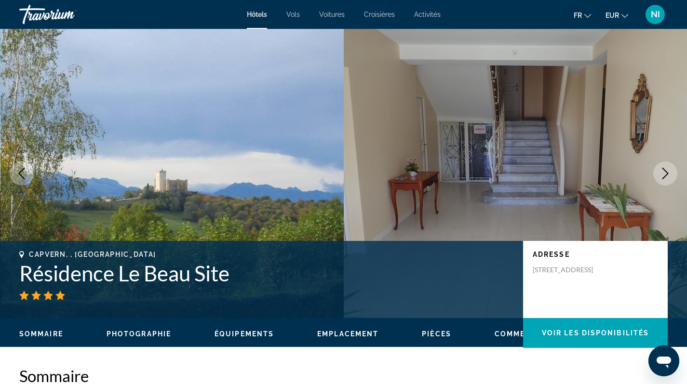
click at [156, 338] on button "Photographie" at bounding box center [138, 334] width 65 height 9
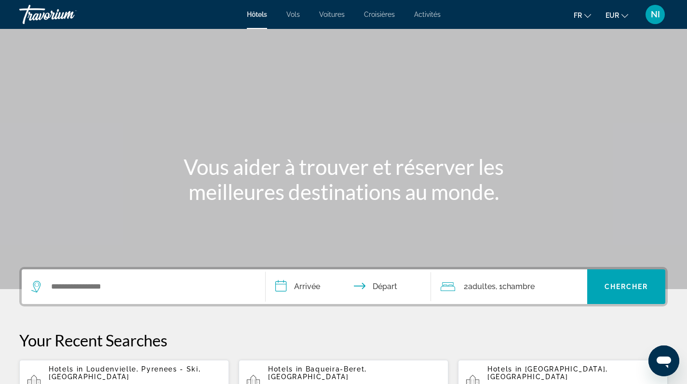
click at [334, 14] on span "Voitures" at bounding box center [332, 15] width 26 height 8
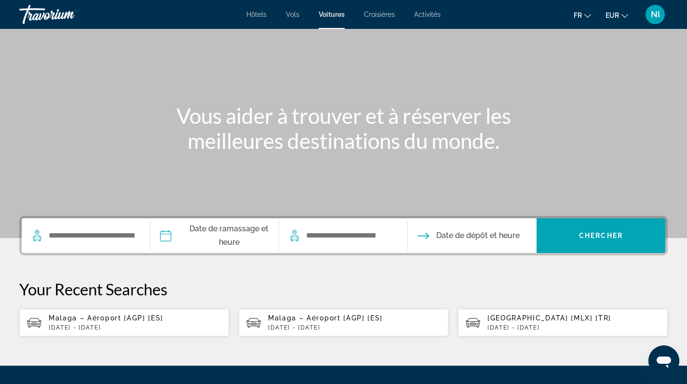
scroll to position [63, 0]
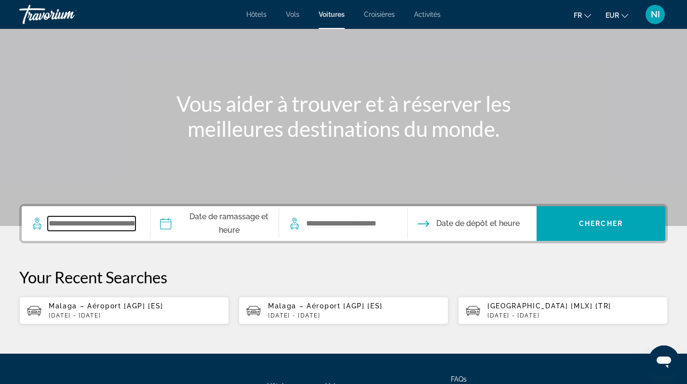
click at [118, 229] on input "Search widget" at bounding box center [92, 223] width 88 height 14
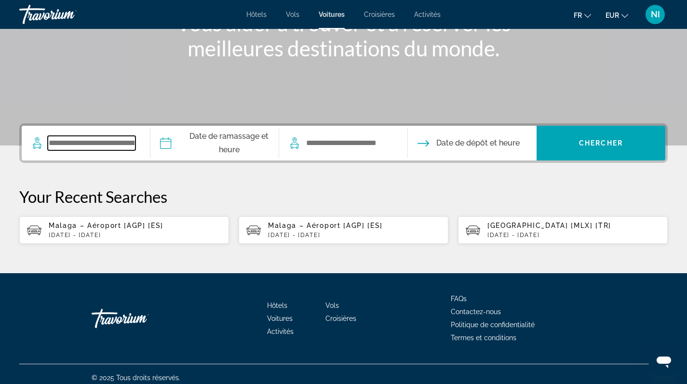
scroll to position [152, 0]
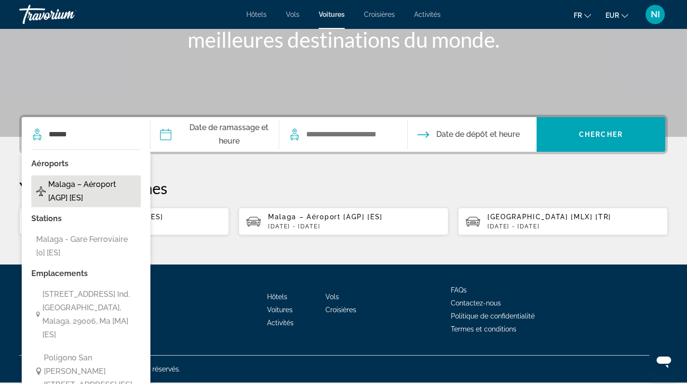
click at [73, 194] on span "Malaga – Aéroport [AGP] [ES]" at bounding box center [92, 191] width 88 height 27
type input "**********"
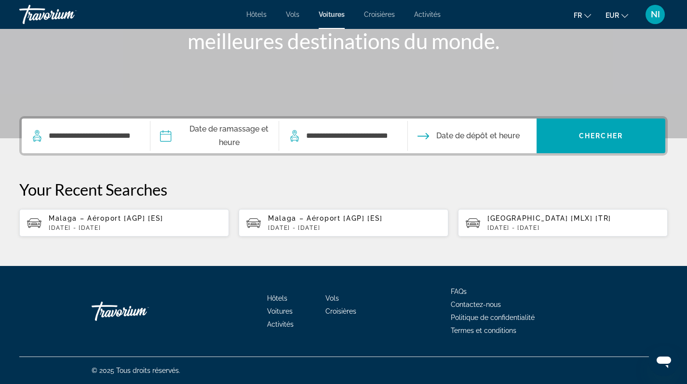
click at [194, 143] on input "Pickup date" at bounding box center [214, 138] width 132 height 38
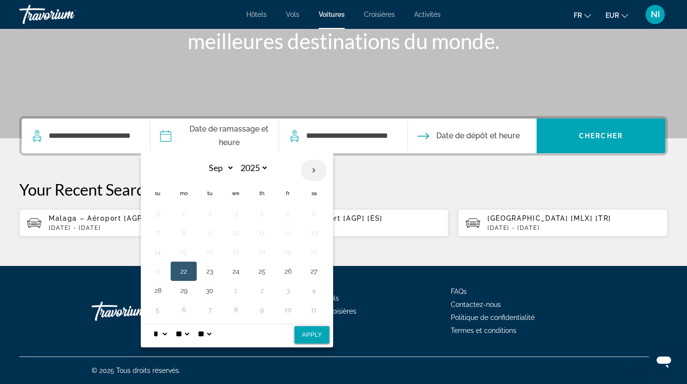
click at [319, 169] on th "Next month" at bounding box center [314, 170] width 26 height 21
click at [157, 171] on th "Previous month" at bounding box center [158, 170] width 26 height 21
select select "*"
click at [165, 288] on button "26" at bounding box center [157, 290] width 15 height 13
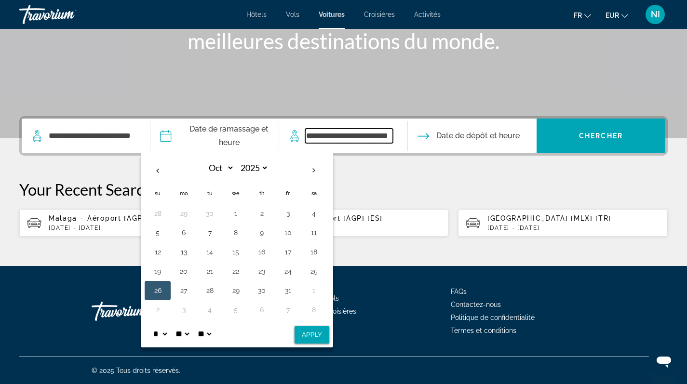
click at [355, 137] on input "**********" at bounding box center [349, 136] width 88 height 14
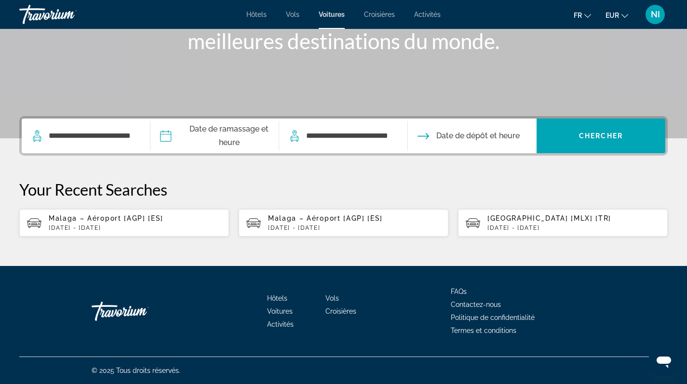
click at [451, 139] on span "Date de dépôt et heure" at bounding box center [477, 135] width 83 height 13
click at [457, 131] on span "Date de dépôt et heure" at bounding box center [477, 135] width 83 height 13
click at [252, 138] on input "Pickup date" at bounding box center [214, 138] width 132 height 38
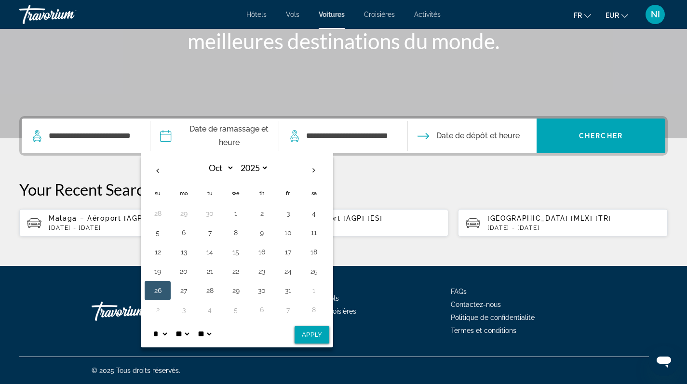
select select "*"
click at [270, 332] on div "* * * * * * * * * ** ** ** ** ** **" at bounding box center [236, 334] width 186 height 20
click at [320, 327] on button "Apply" at bounding box center [311, 334] width 35 height 17
type input "**********"
select select "*"
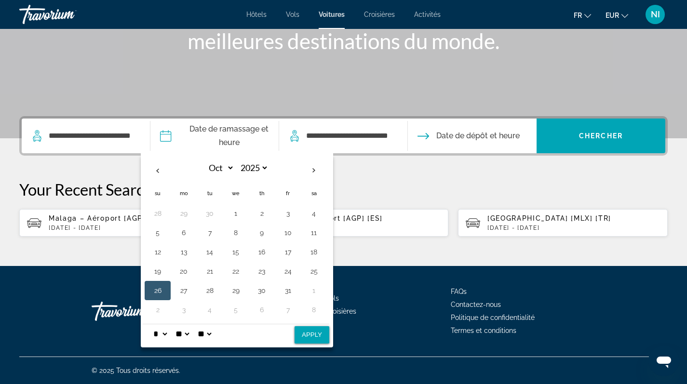
select select "*"
select select "**"
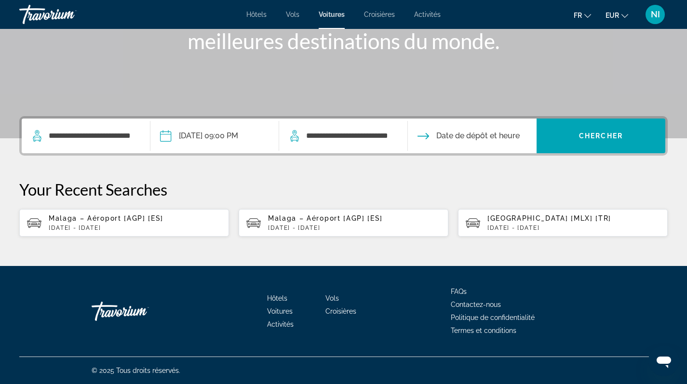
click at [450, 142] on input "Drop-off date" at bounding box center [471, 138] width 132 height 38
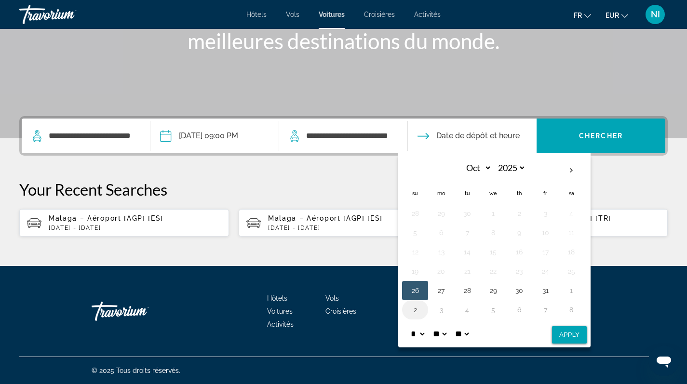
click at [423, 309] on button "2" at bounding box center [414, 309] width 15 height 13
select select "**"
select select "*"
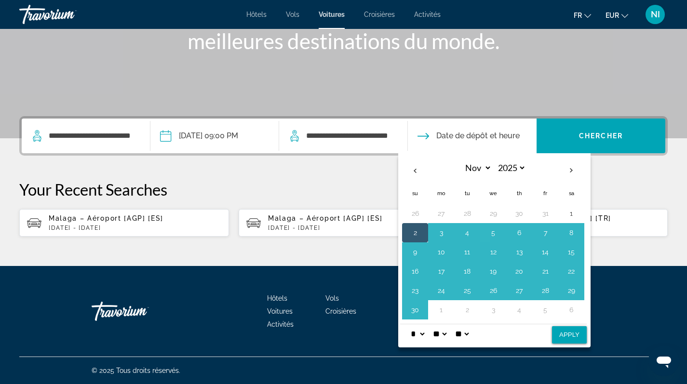
click at [537, 332] on div "* * * * * * * * * ** ** ** ** ** **" at bounding box center [493, 334] width 186 height 20
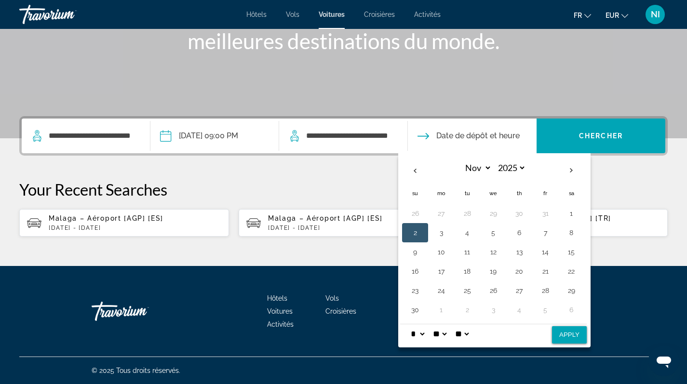
click at [421, 228] on button "2" at bounding box center [414, 232] width 15 height 13
click at [575, 332] on button "Apply" at bounding box center [569, 334] width 35 height 17
type input "**********"
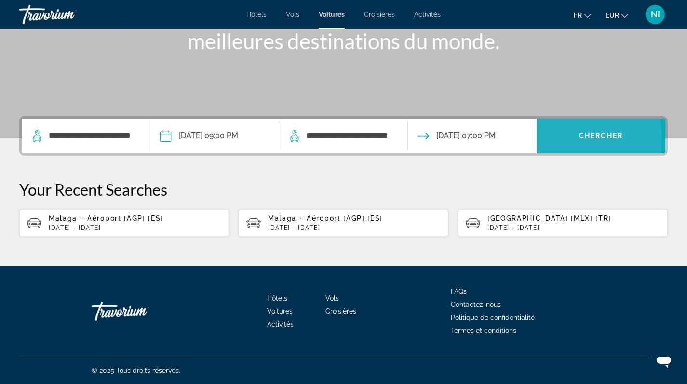
click at [556, 138] on span "Search widget" at bounding box center [600, 135] width 129 height 23
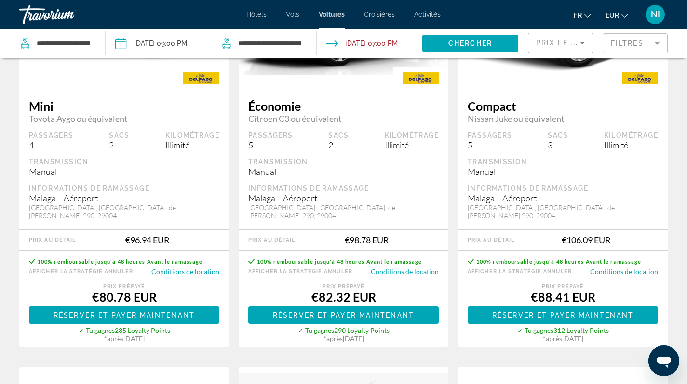
scroll to position [218, 0]
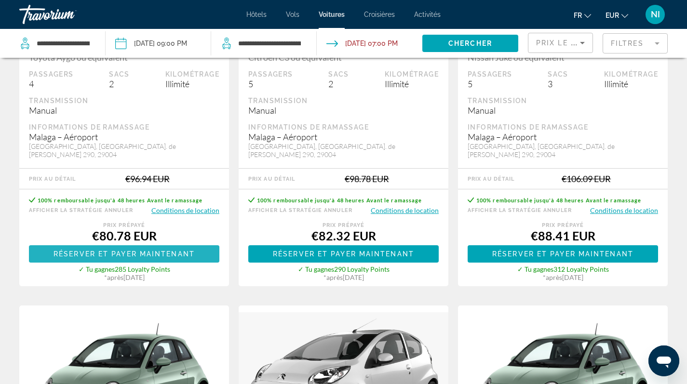
click at [119, 250] on span "Réserver et payer maintenant" at bounding box center [123, 254] width 141 height 8
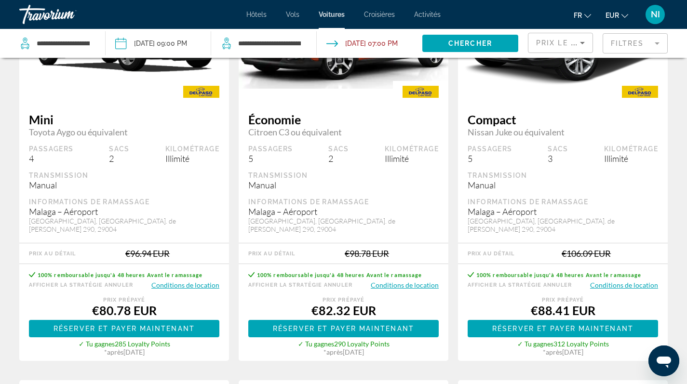
scroll to position [183, 0]
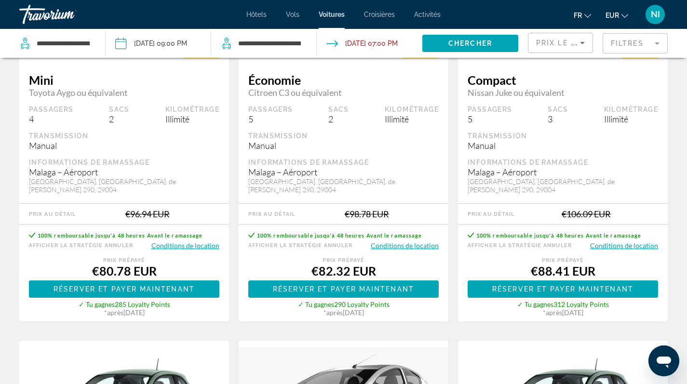
click at [382, 241] on button "Conditions de location" at bounding box center [404, 245] width 68 height 9
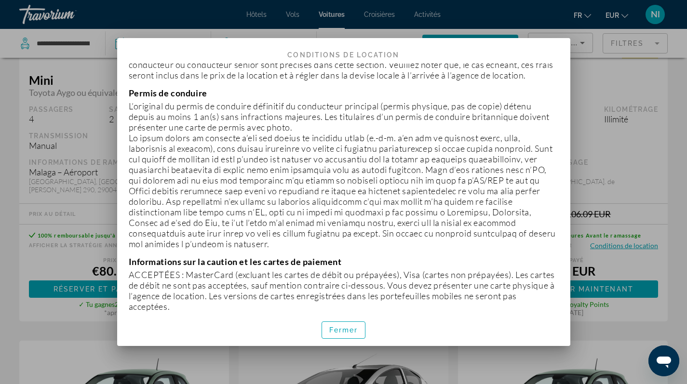
scroll to position [256, 0]
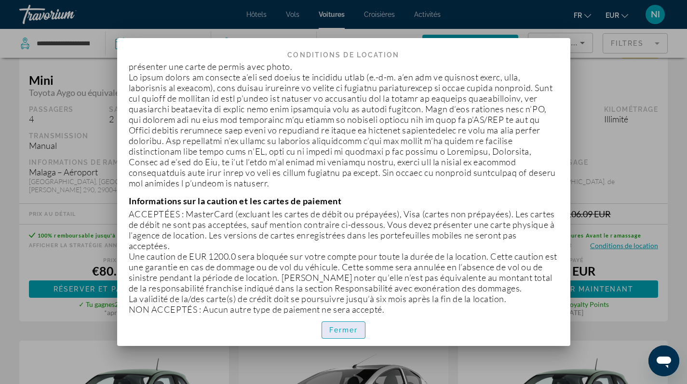
click at [344, 329] on span "Fermer" at bounding box center [343, 330] width 29 height 8
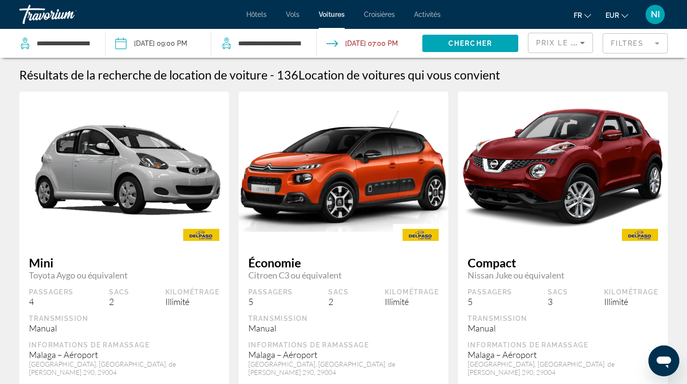
scroll to position [183, 0]
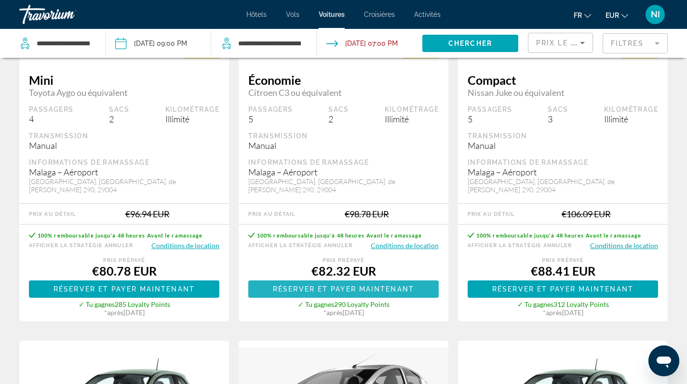
click at [344, 285] on span "Réserver et payer maintenant" at bounding box center [343, 289] width 141 height 8
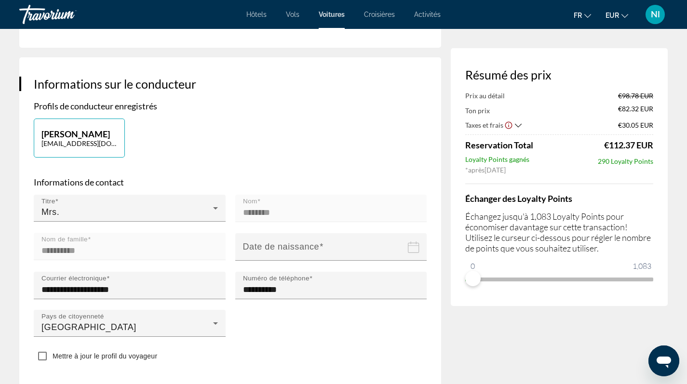
scroll to position [228, 0]
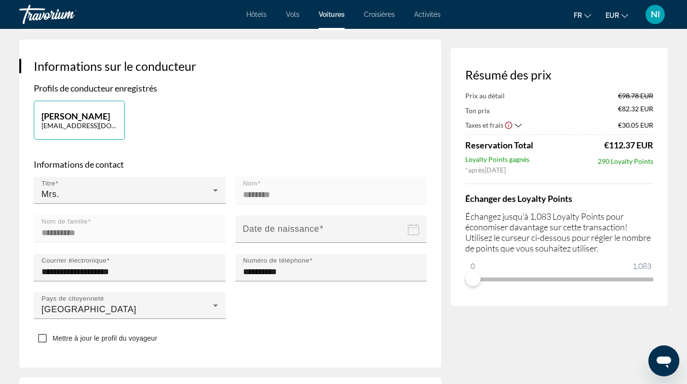
click at [84, 118] on p "[PERSON_NAME]" at bounding box center [79, 116] width 76 height 11
type input "********"
type input "**********"
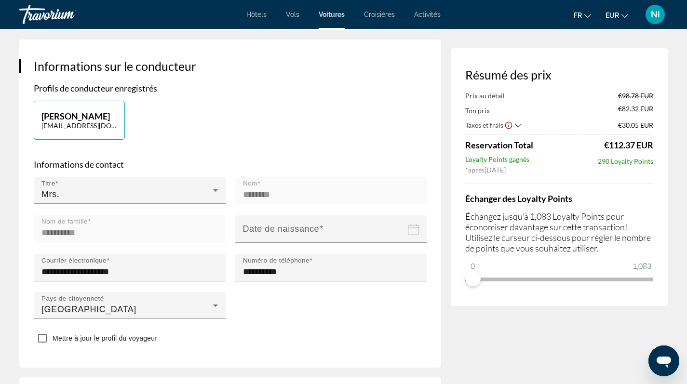
click at [258, 187] on mat-form-field "Nom ********" at bounding box center [331, 196] width 192 height 38
click at [262, 230] on input "Date of birth" at bounding box center [333, 236] width 196 height 42
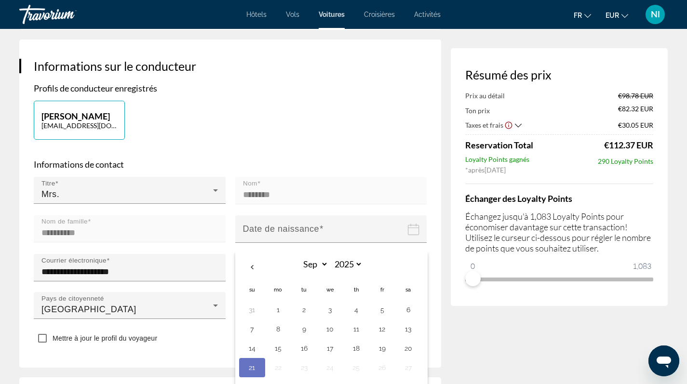
click at [285, 163] on p "Informations de contact" at bounding box center [230, 164] width 393 height 11
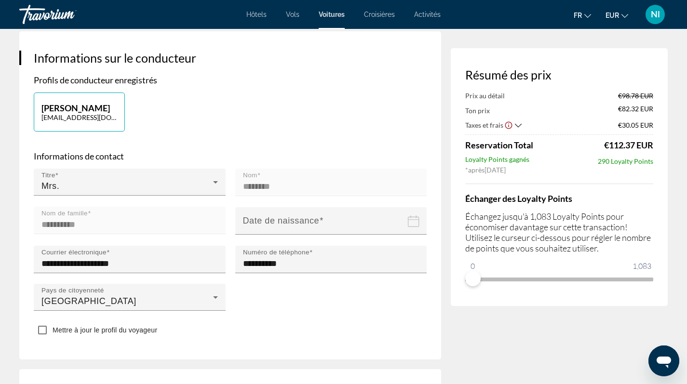
scroll to position [291, 0]
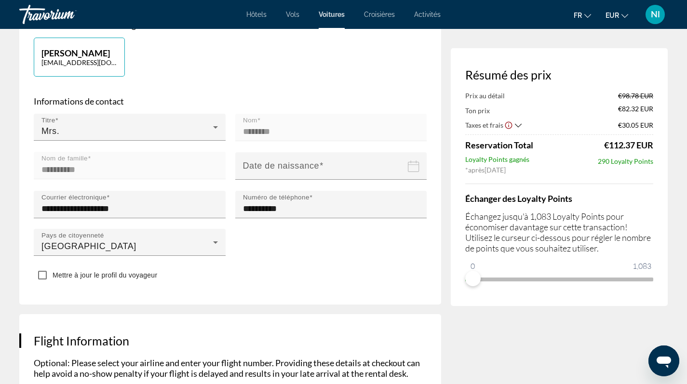
click at [94, 160] on mat-form-field "**********" at bounding box center [130, 171] width 192 height 38
click at [373, 169] on input "Date of birth" at bounding box center [333, 173] width 196 height 42
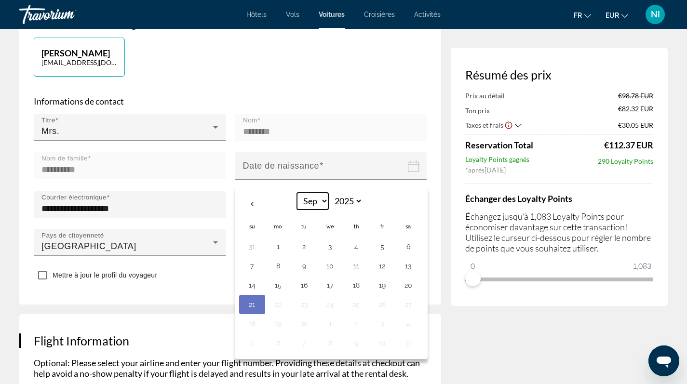
select select "*"
select select "****"
click at [404, 245] on button "2" at bounding box center [407, 246] width 15 height 13
type input "**********"
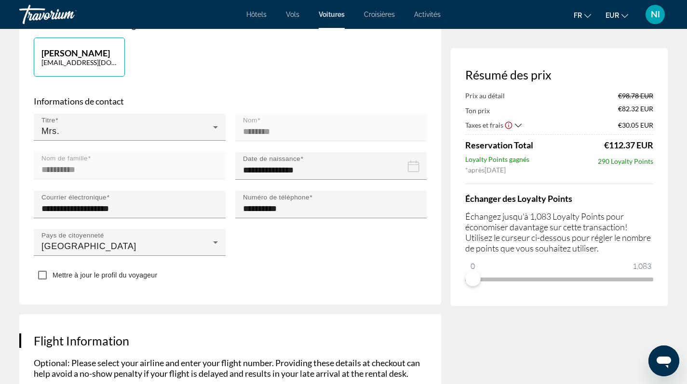
click at [279, 122] on mat-form-field "Nom ********" at bounding box center [331, 133] width 192 height 38
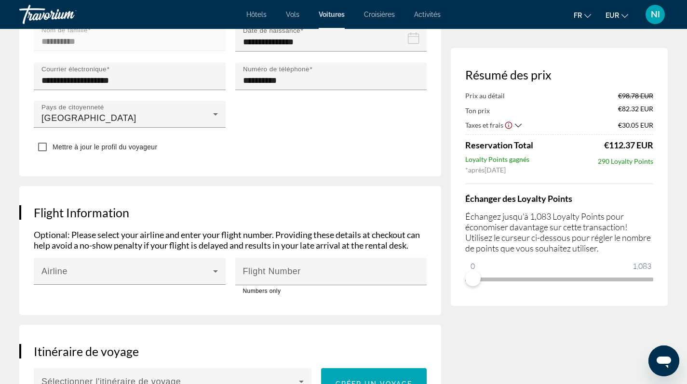
scroll to position [227, 0]
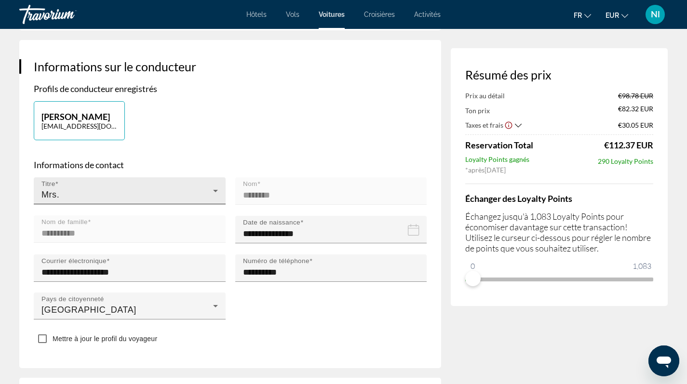
click at [216, 190] on icon "Main content" at bounding box center [215, 191] width 5 height 2
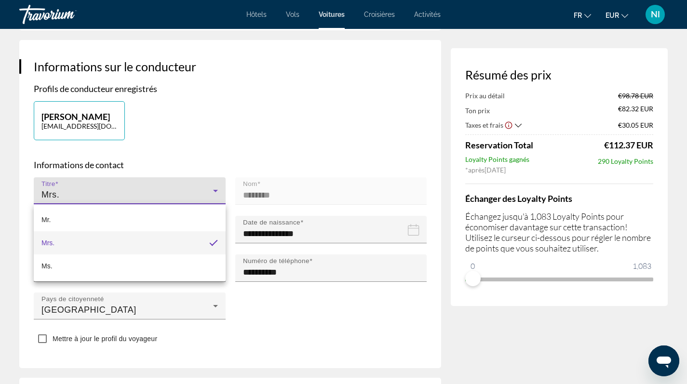
click at [216, 190] on div at bounding box center [343, 192] width 687 height 384
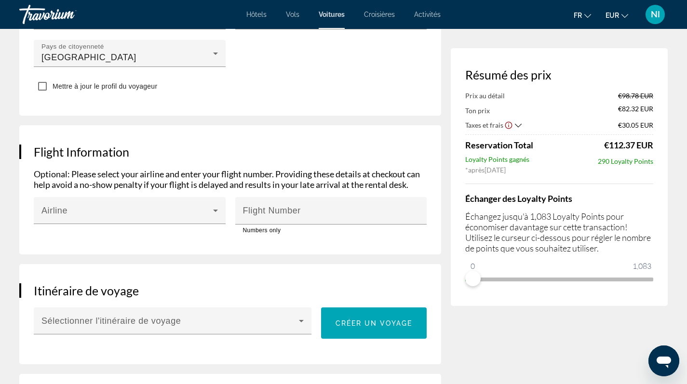
scroll to position [395, 0]
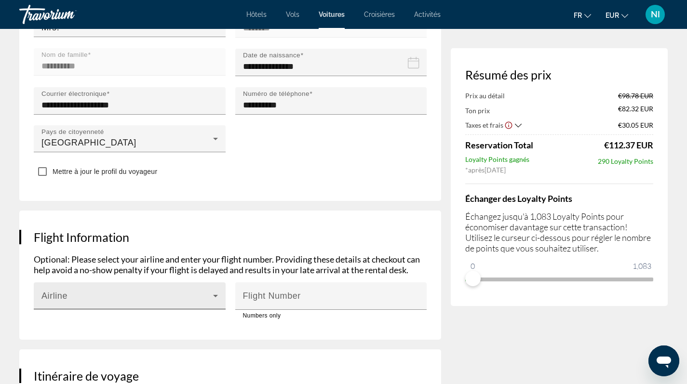
click at [216, 294] on icon "Main content" at bounding box center [216, 296] width 12 height 12
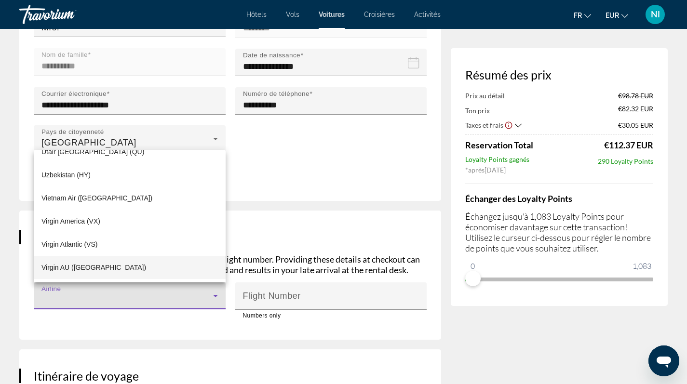
scroll to position [6364, 0]
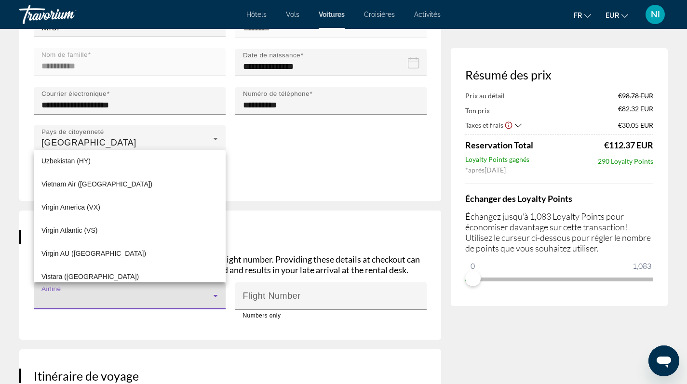
click at [172, 322] on div at bounding box center [343, 192] width 687 height 384
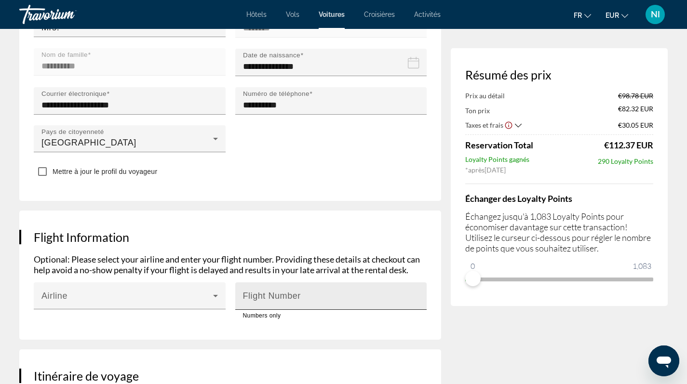
click at [390, 299] on input "Flight Number" at bounding box center [334, 300] width 182 height 12
click at [419, 297] on input "*" at bounding box center [334, 300] width 182 height 12
type input "*"
click at [419, 301] on input "*" at bounding box center [334, 300] width 182 height 12
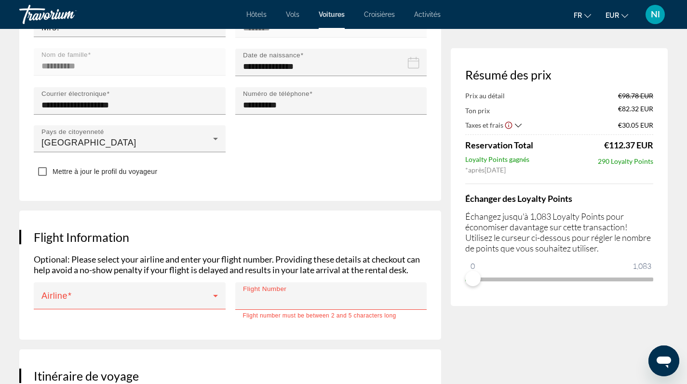
click at [357, 323] on div "Flight Information Optional: Please select your airline and enter your flight n…" at bounding box center [230, 275] width 422 height 129
click at [345, 299] on input "*" at bounding box center [334, 300] width 182 height 12
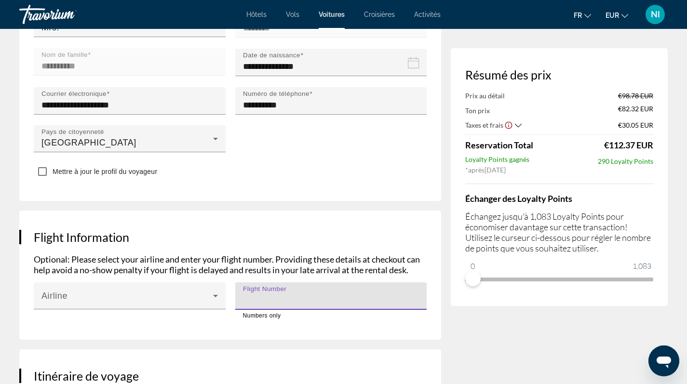
click at [410, 329] on div "Flight Information Optional: Please select your airline and enter your flight n…" at bounding box center [230, 275] width 422 height 129
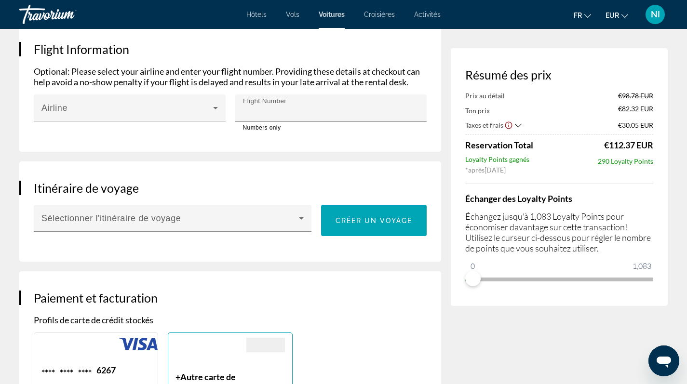
scroll to position [641, 0]
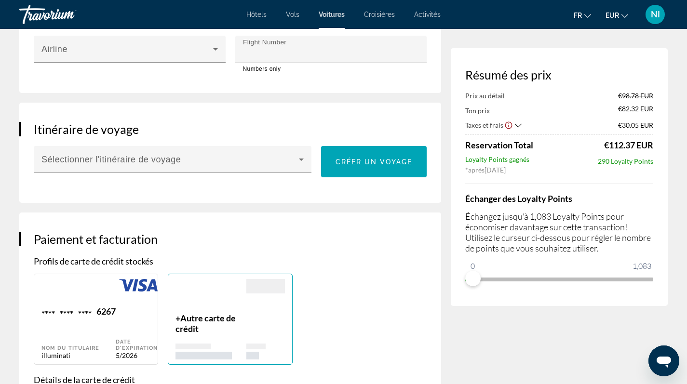
click at [128, 326] on div "Date d'expiration 5/2026" at bounding box center [137, 332] width 42 height 53
type input "**********"
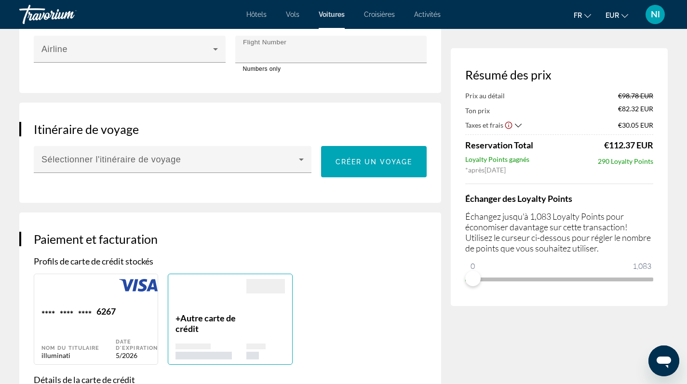
type input "*****"
type input "**********"
type input "*****"
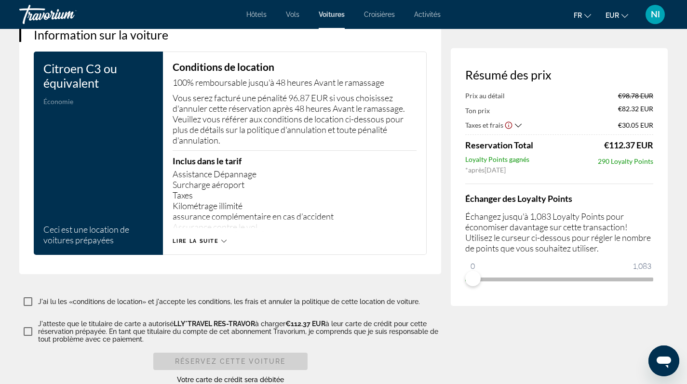
scroll to position [1386, 0]
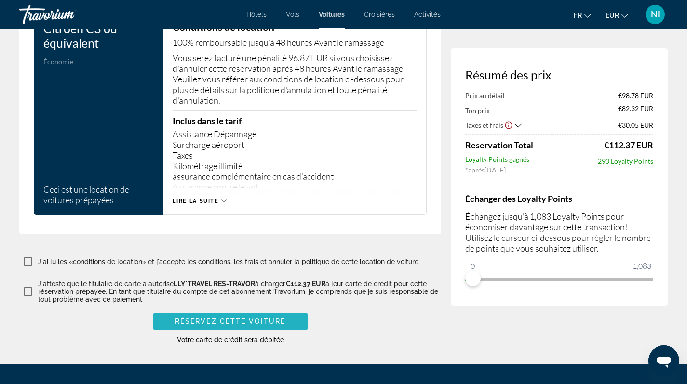
click at [218, 319] on span "Réservez cette voiture" at bounding box center [230, 321] width 110 height 8
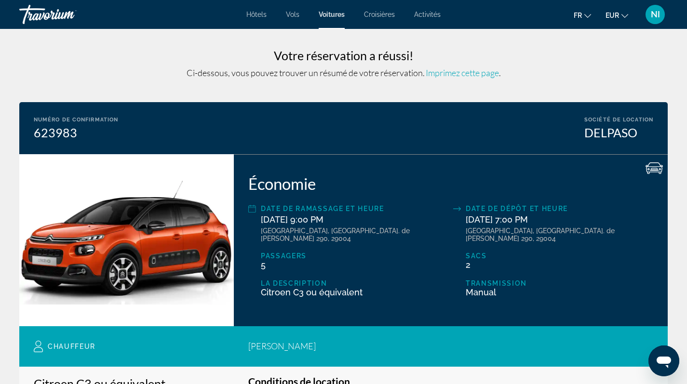
click at [454, 76] on span "Imprimez cette page" at bounding box center [461, 72] width 73 height 11
